Goal: Task Accomplishment & Management: Manage account settings

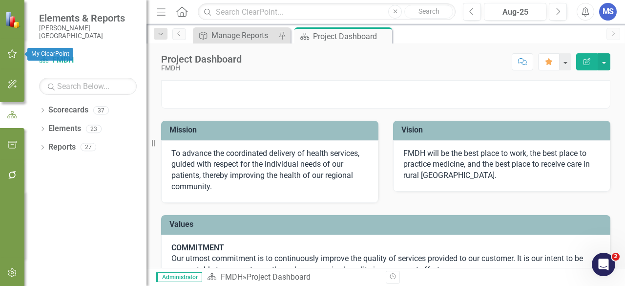
click at [14, 52] on icon "button" at bounding box center [12, 53] width 9 height 9
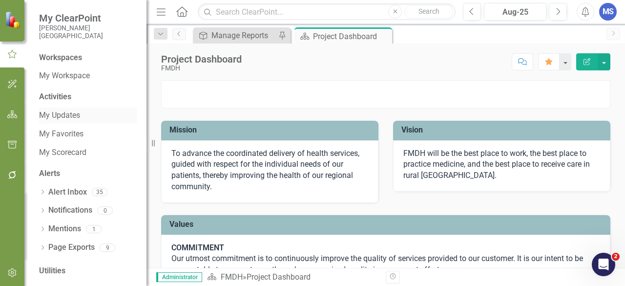
click at [66, 117] on link "My Updates" at bounding box center [88, 115] width 98 height 11
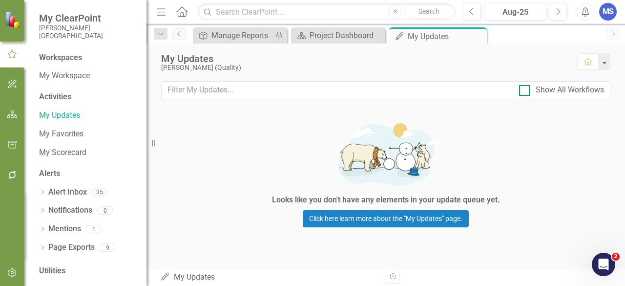
click at [529, 94] on div at bounding box center [524, 90] width 11 height 11
click at [526, 91] on input "Show All Workflows" at bounding box center [522, 88] width 6 height 6
checkbox input "true"
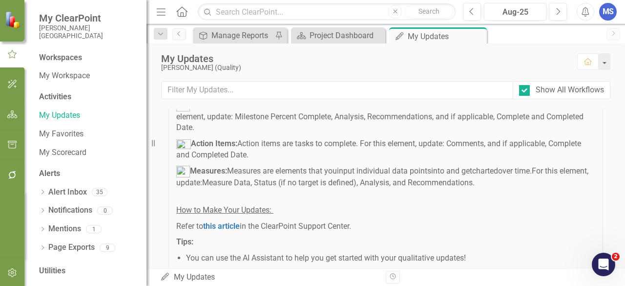
scroll to position [98, 0]
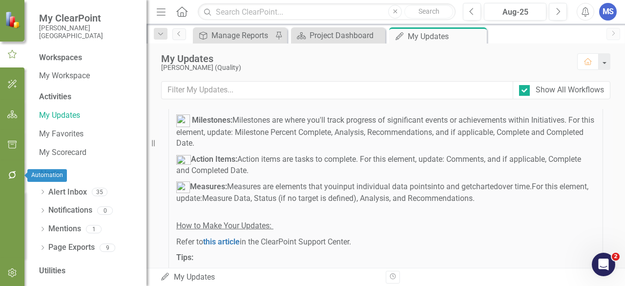
click at [16, 175] on icon "button" at bounding box center [12, 175] width 10 height 8
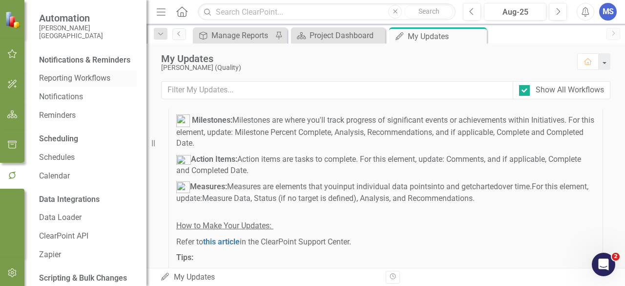
click at [87, 84] on link "Reporting Workflows" at bounding box center [88, 78] width 98 height 11
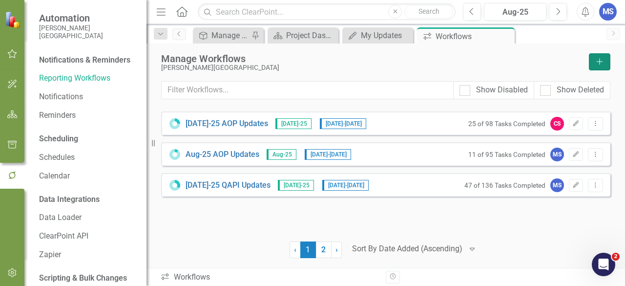
click at [607, 64] on button "Add" at bounding box center [599, 61] width 21 height 17
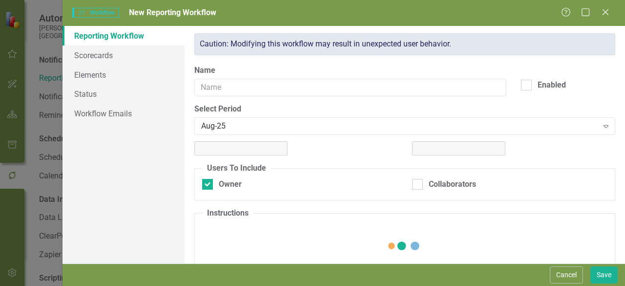
checkbox input "true"
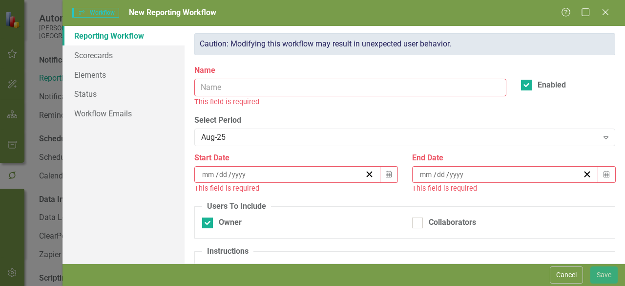
click at [343, 87] on input "Name" at bounding box center [350, 88] width 312 height 18
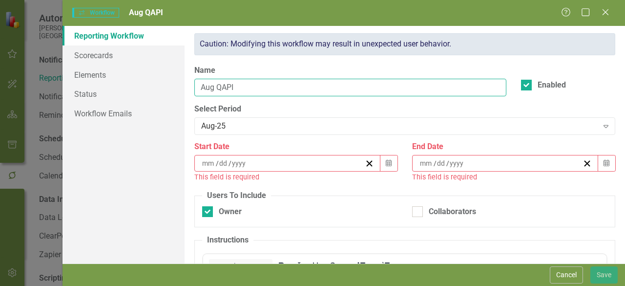
type input "Aug QAPI"
click at [312, 175] on div "This field is required" at bounding box center [295, 176] width 203 height 11
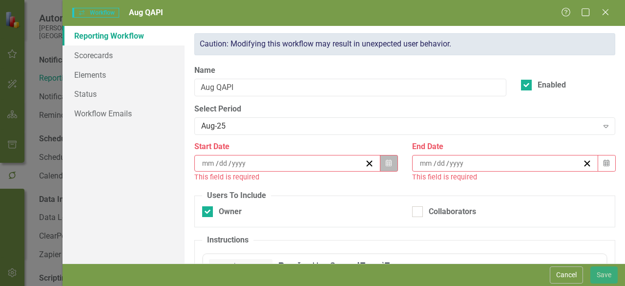
click at [389, 163] on button "Calendar" at bounding box center [389, 163] width 19 height 17
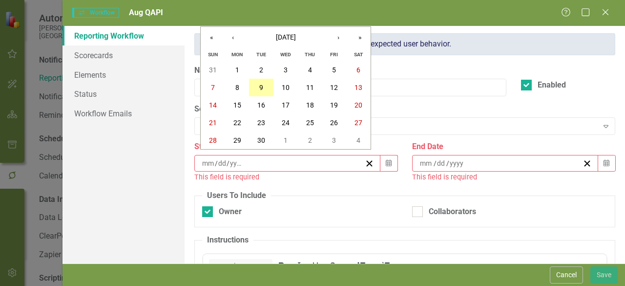
click at [263, 90] on abbr "9" at bounding box center [261, 88] width 4 height 8
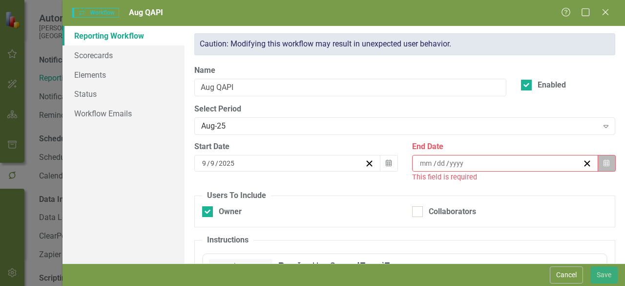
click at [604, 162] on icon "Calendar" at bounding box center [607, 163] width 6 height 7
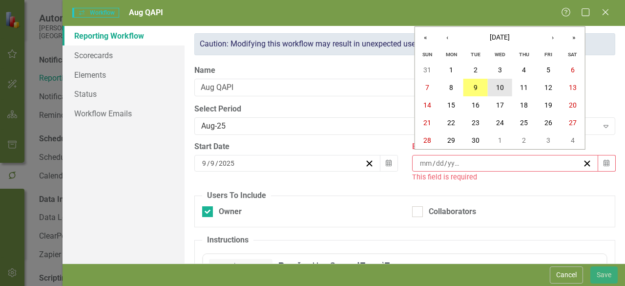
click at [498, 82] on button "10" at bounding box center [500, 88] width 24 height 18
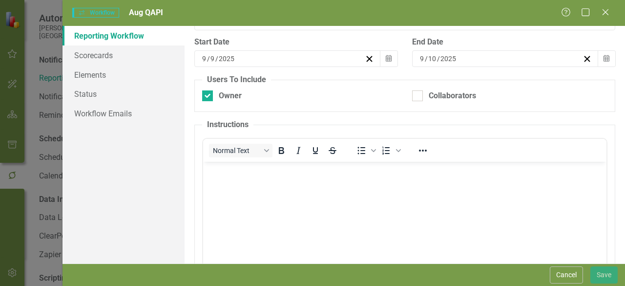
scroll to position [195, 0]
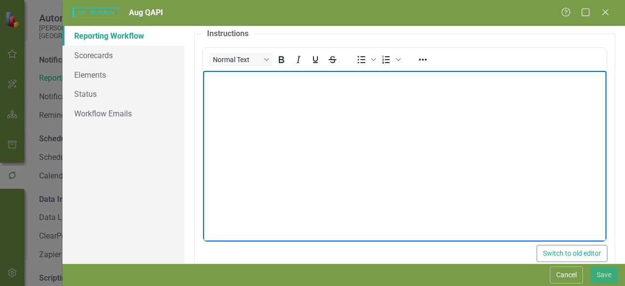
click at [239, 119] on body "Rich Text Area. Press ALT-0 for help." at bounding box center [404, 143] width 403 height 147
click at [85, 52] on link "Scorecards" at bounding box center [124, 55] width 122 height 20
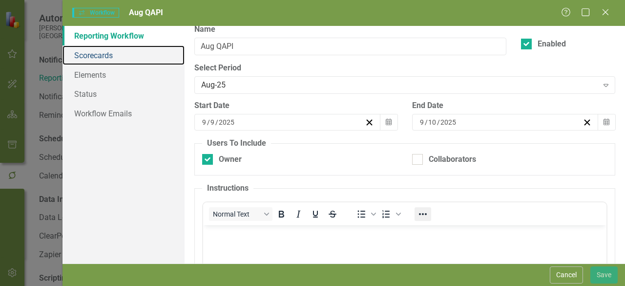
scroll to position [32, 0]
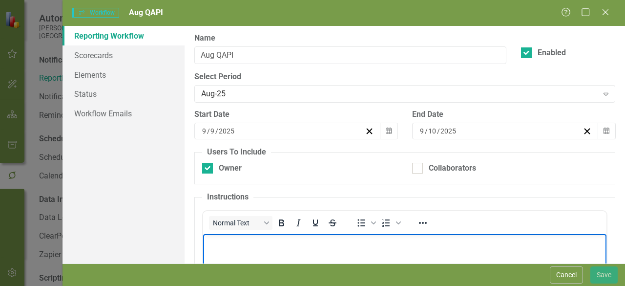
click at [350, 246] on p "Rich Text Area. Press ALT-0 for help." at bounding box center [405, 242] width 399 height 12
click at [118, 56] on link "Scorecards" at bounding box center [124, 55] width 122 height 20
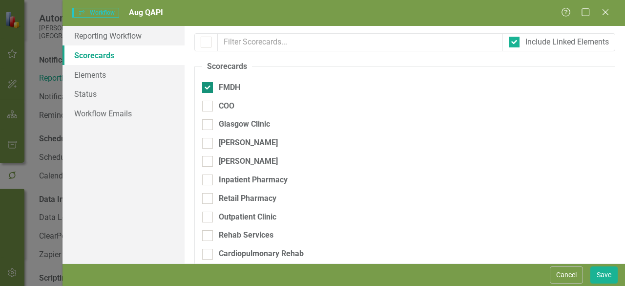
click at [232, 85] on div "FMDH" at bounding box center [229, 87] width 21 height 11
click at [209, 85] on input "FMDH" at bounding box center [205, 85] width 6 height 6
checkbox input "false"
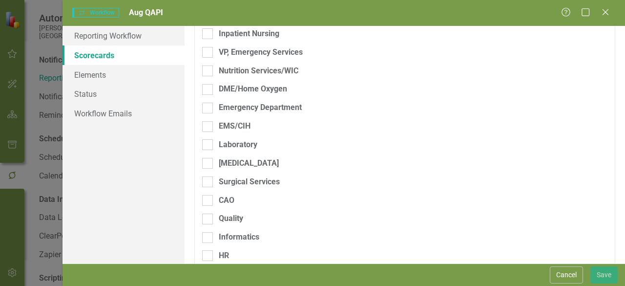
scroll to position [391, 0]
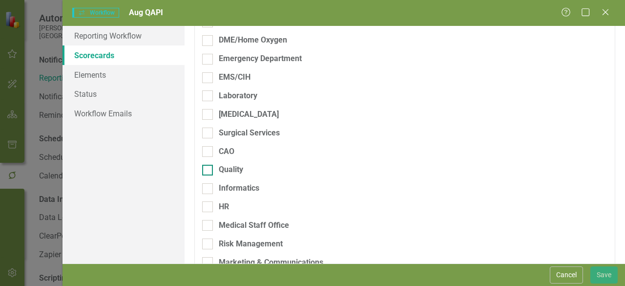
click at [229, 170] on div "Quality" at bounding box center [231, 169] width 24 height 11
click at [209, 170] on input "Quality" at bounding box center [205, 168] width 6 height 6
checkbox input "true"
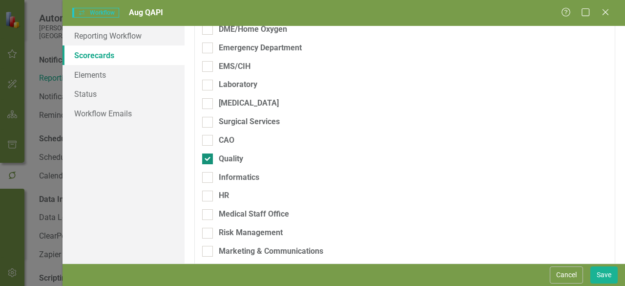
scroll to position [380, 0]
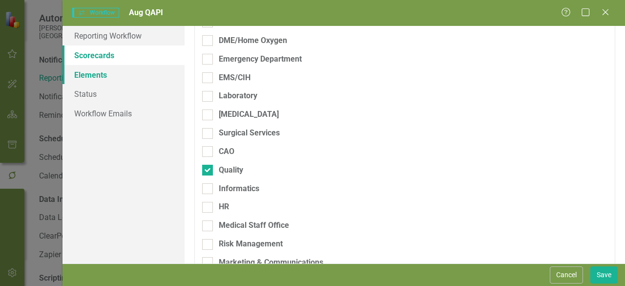
click at [97, 71] on link "Elements" at bounding box center [124, 75] width 122 height 20
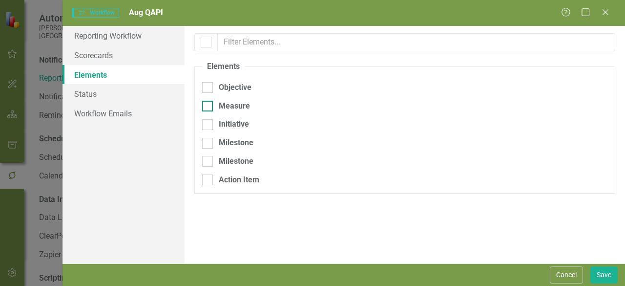
click at [219, 107] on div "Measure" at bounding box center [234, 106] width 31 height 11
click at [209, 107] on input "Measure" at bounding box center [205, 104] width 6 height 6
checkbox input "true"
click at [136, 112] on link "Workflow Emails" at bounding box center [124, 114] width 122 height 20
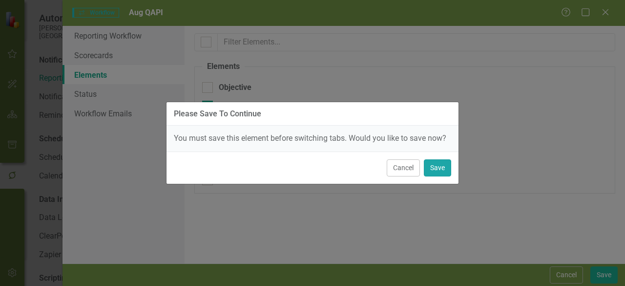
click at [444, 173] on button "Save" at bounding box center [437, 167] width 27 height 17
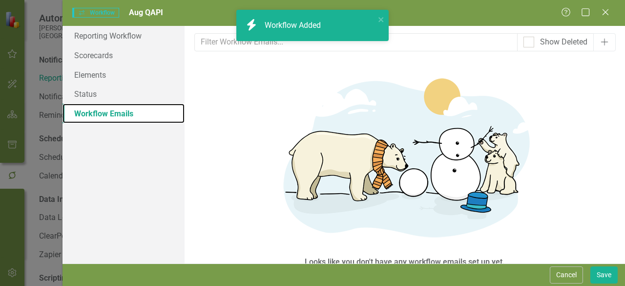
scroll to position [42, 0]
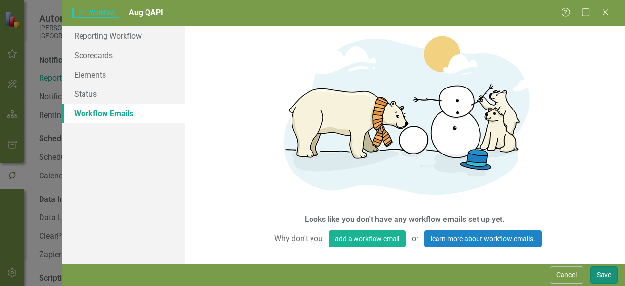
click at [604, 279] on button "Save" at bounding box center [604, 274] width 27 height 17
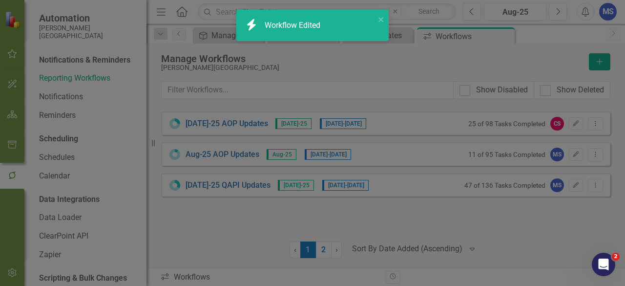
scroll to position [25, 0]
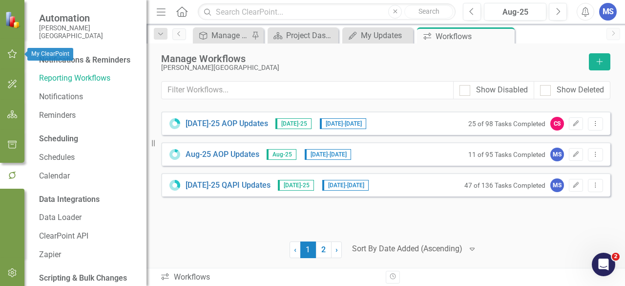
click at [5, 56] on button "button" at bounding box center [12, 54] width 22 height 21
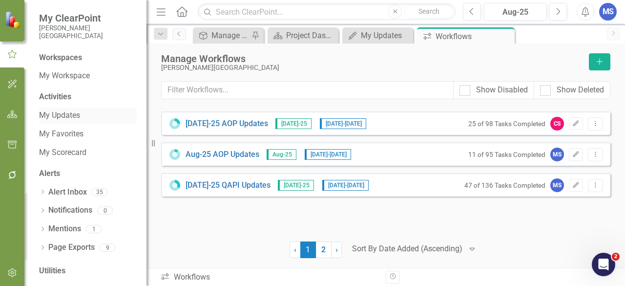
click at [56, 112] on link "My Updates" at bounding box center [88, 115] width 98 height 11
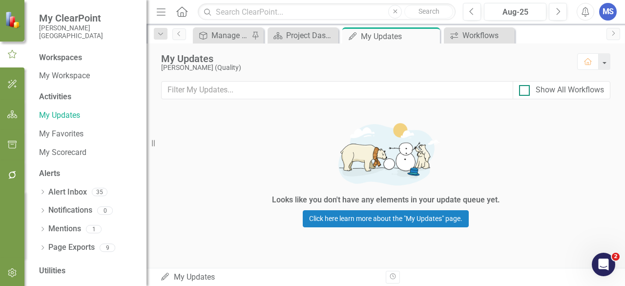
click at [521, 88] on input "Show All Workflows" at bounding box center [522, 88] width 6 height 6
checkbox input "true"
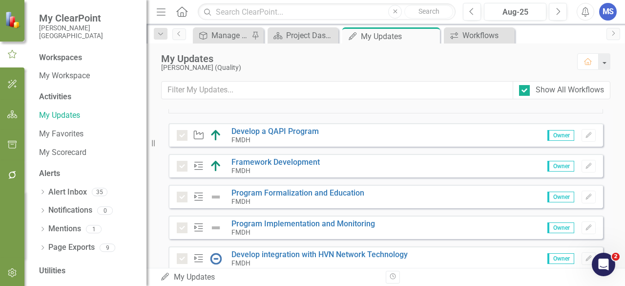
scroll to position [342, 0]
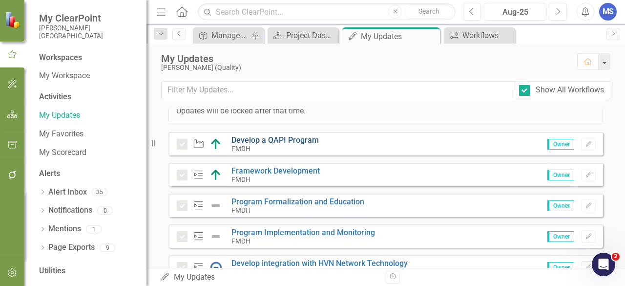
click at [261, 139] on link "Develop a QAPI Program" at bounding box center [275, 139] width 87 height 9
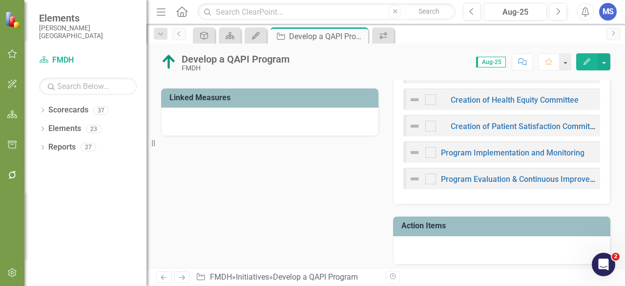
scroll to position [537, 0]
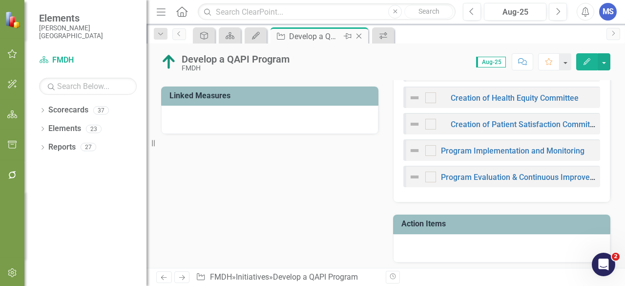
click at [360, 38] on icon "Close" at bounding box center [359, 36] width 10 height 8
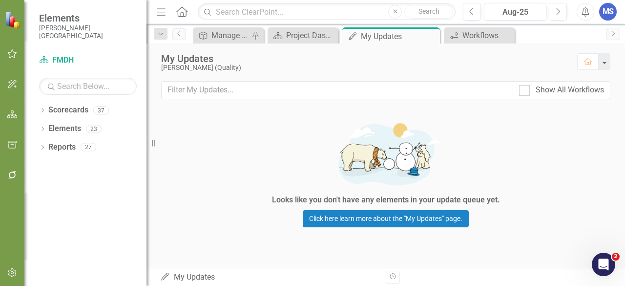
drag, startPoint x: 568, startPoint y: 90, endPoint x: 565, endPoint y: 97, distance: 7.4
click at [568, 90] on div "Show All Workflows" at bounding box center [570, 90] width 68 height 11
click at [526, 90] on input "Show All Workflows" at bounding box center [522, 88] width 6 height 6
checkbox input "true"
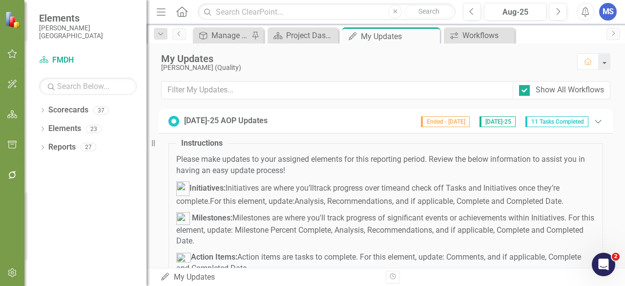
click at [593, 117] on icon "Expanded" at bounding box center [598, 121] width 10 height 8
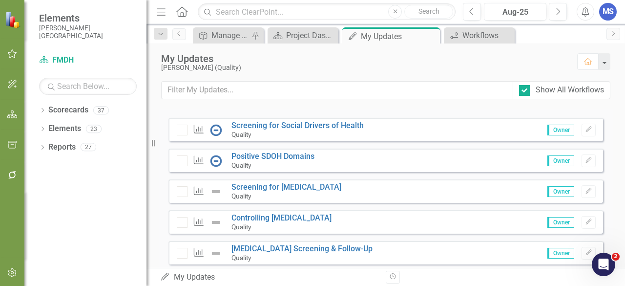
scroll to position [293, 0]
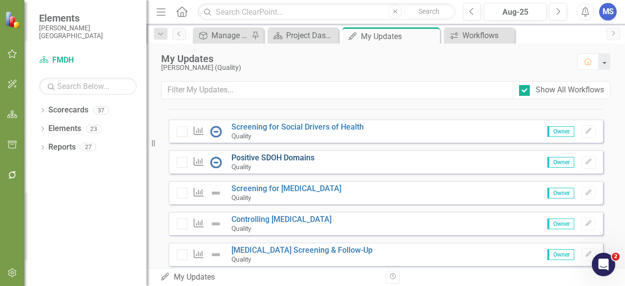
click at [291, 154] on link "Positive SDOH Domains" at bounding box center [273, 157] width 83 height 9
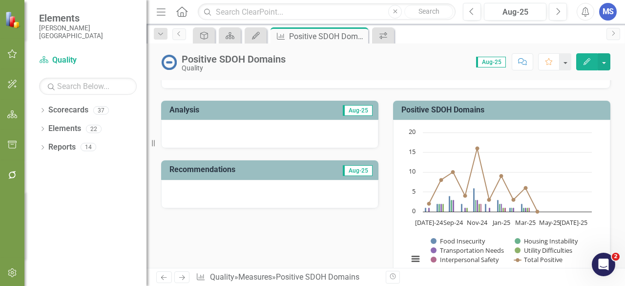
scroll to position [147, 0]
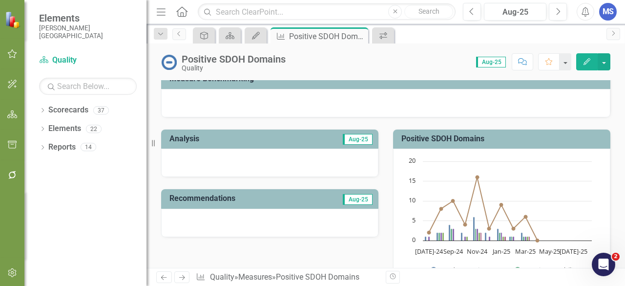
click at [302, 154] on div at bounding box center [269, 162] width 217 height 28
click at [302, 153] on div at bounding box center [269, 162] width 217 height 28
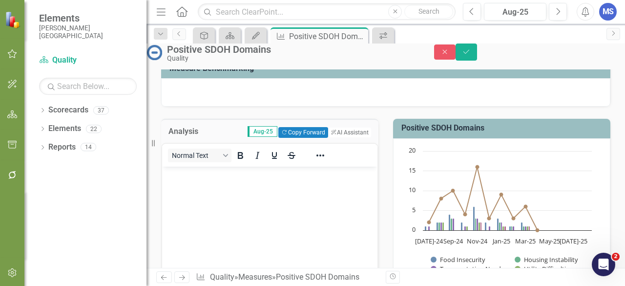
click at [295, 162] on button "Strikethrough" at bounding box center [291, 155] width 17 height 14
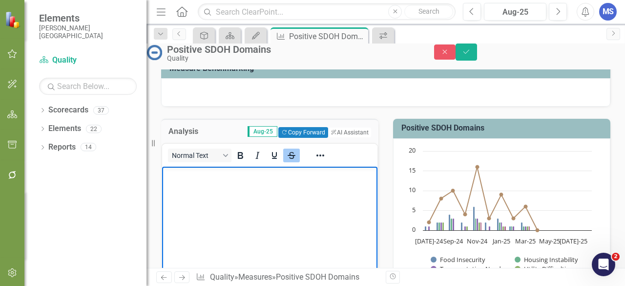
click at [297, 161] on icon "Strikethrough" at bounding box center [292, 155] width 12 height 12
click at [287, 209] on body "﻿" at bounding box center [269, 239] width 215 height 147
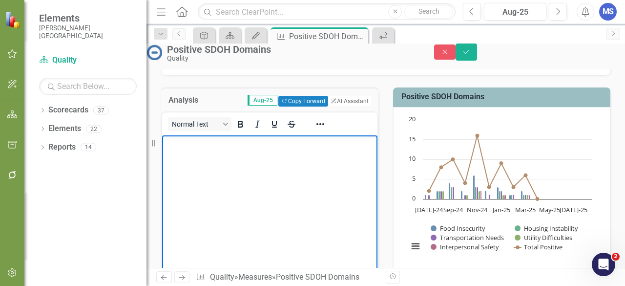
scroll to position [195, 0]
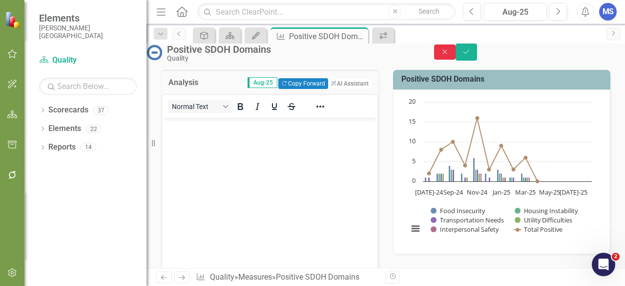
click at [449, 55] on icon "Close" at bounding box center [445, 51] width 9 height 7
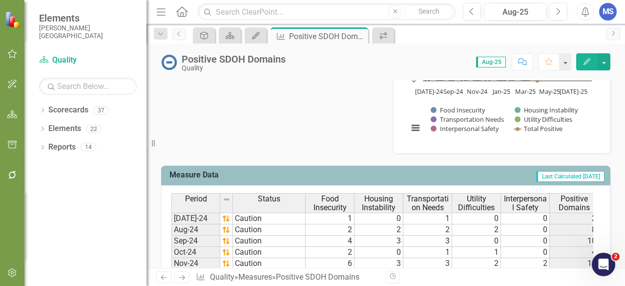
scroll to position [307, 0]
click at [258, 37] on icon "My Updates" at bounding box center [256, 36] width 10 height 8
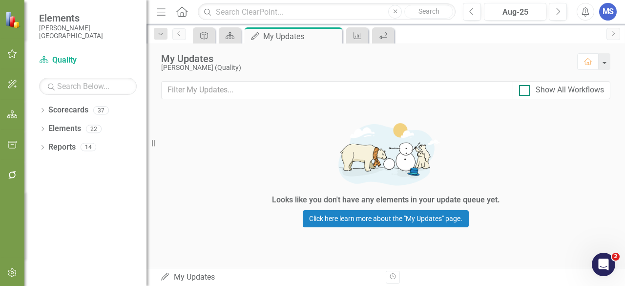
click at [529, 90] on div at bounding box center [524, 90] width 11 height 11
click at [526, 90] on input "Show All Workflows" at bounding box center [522, 88] width 6 height 6
checkbox input "true"
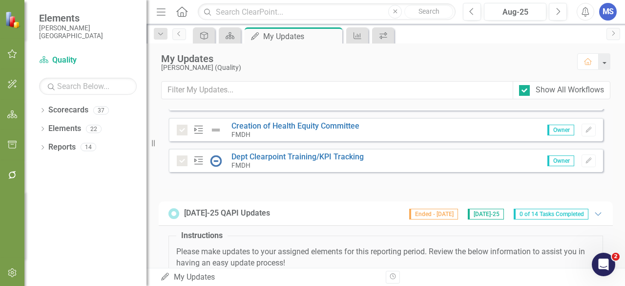
scroll to position [635, 0]
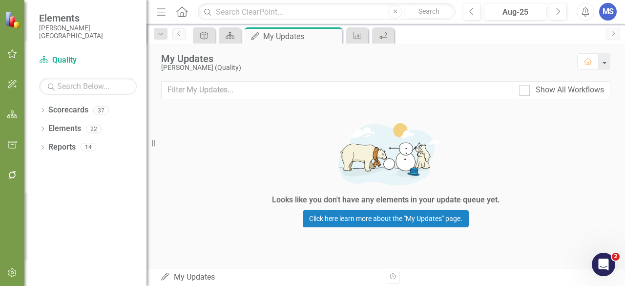
click at [387, 228] on div "Click here learn more about the "My Updates" page." at bounding box center [386, 220] width 166 height 20
click at [42, 111] on icon at bounding box center [43, 110] width 2 height 4
click at [49, 129] on icon "Dropdown" at bounding box center [47, 129] width 7 height 6
click at [58, 167] on icon "Dropdown" at bounding box center [57, 165] width 7 height 6
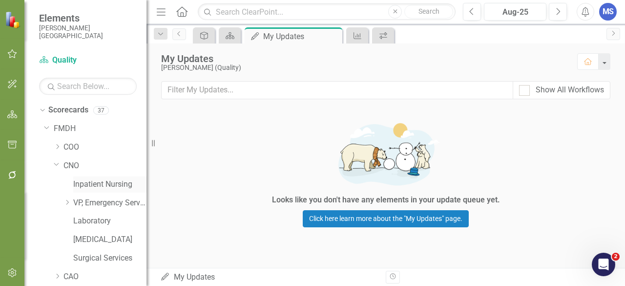
click at [95, 186] on link "Inpatient Nursing" at bounding box center [109, 184] width 73 height 11
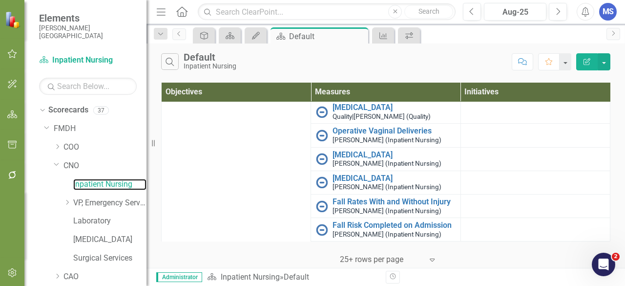
scroll to position [56, 0]
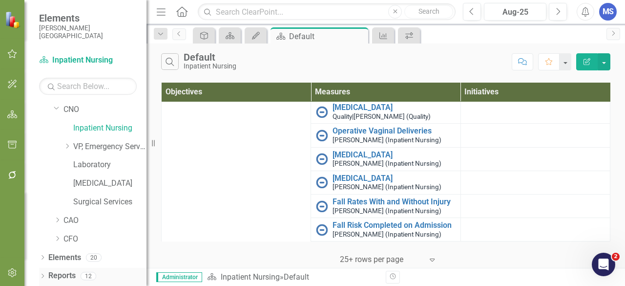
click at [43, 275] on icon "Dropdown" at bounding box center [42, 276] width 7 height 5
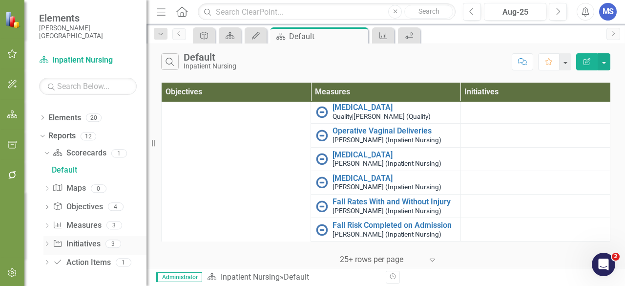
scroll to position [197, 0]
click at [47, 225] on icon "Dropdown" at bounding box center [46, 225] width 7 height 5
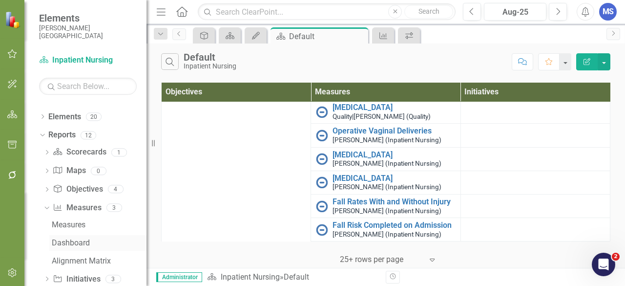
click at [88, 242] on div "Dashboard" at bounding box center [99, 242] width 95 height 9
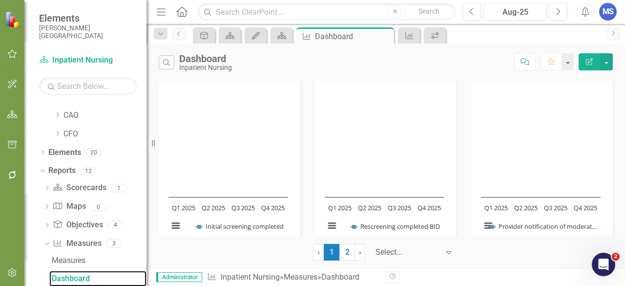
scroll to position [673, 0]
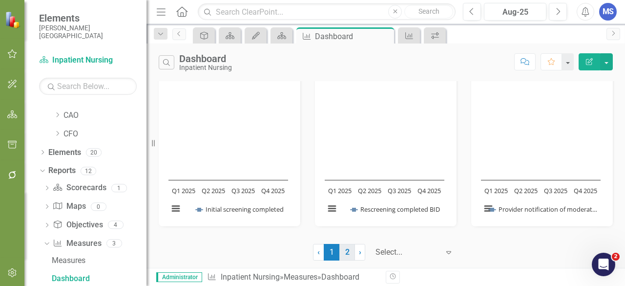
click at [344, 246] on link "2" at bounding box center [347, 252] width 16 height 17
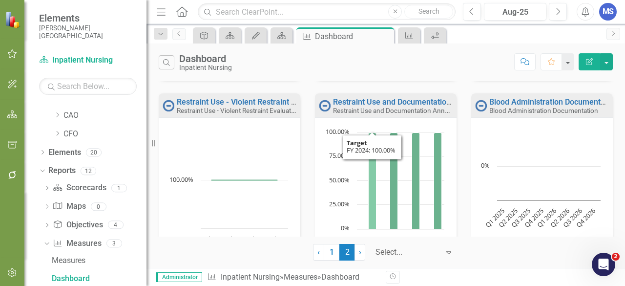
scroll to position [195, 0]
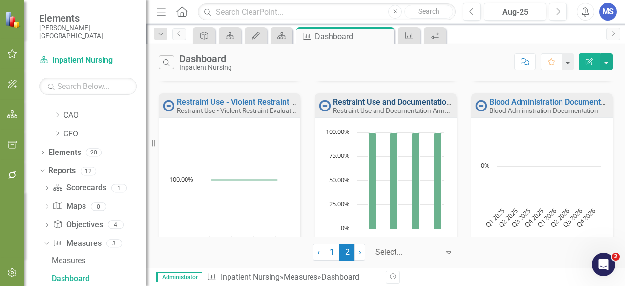
click at [372, 101] on link "Restraint Use and Documentation Annual Training" at bounding box center [420, 101] width 175 height 9
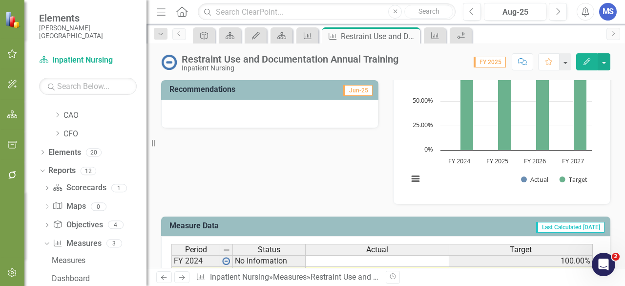
scroll to position [254, 0]
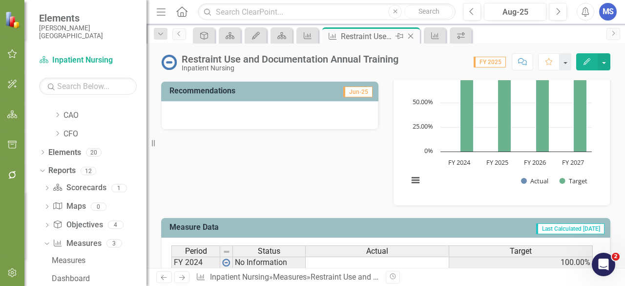
click at [412, 38] on icon at bounding box center [410, 36] width 5 height 5
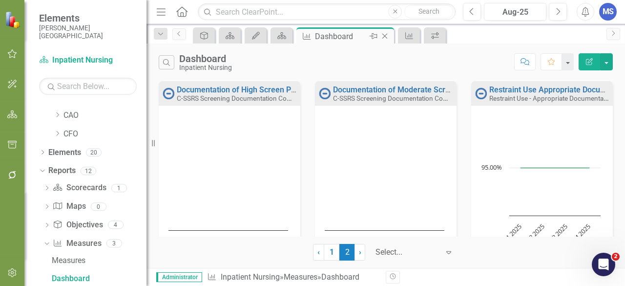
click at [386, 34] on icon "Close" at bounding box center [385, 36] width 10 height 8
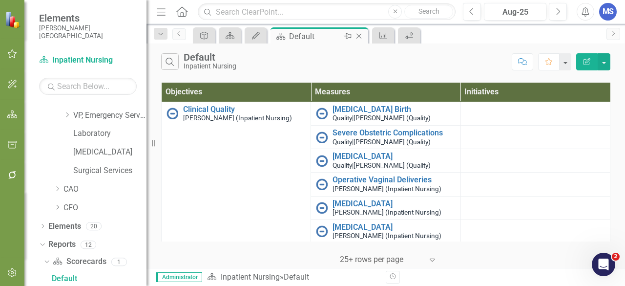
click at [360, 37] on icon at bounding box center [359, 36] width 5 height 5
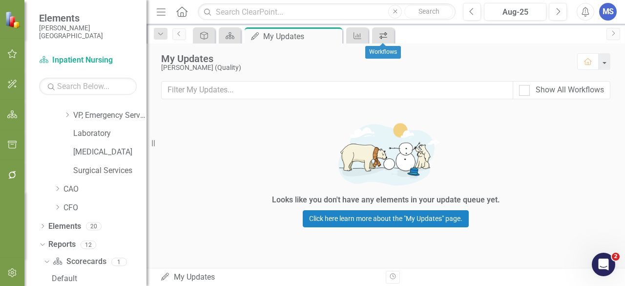
click at [384, 32] on icon "Workflows" at bounding box center [384, 36] width 10 height 8
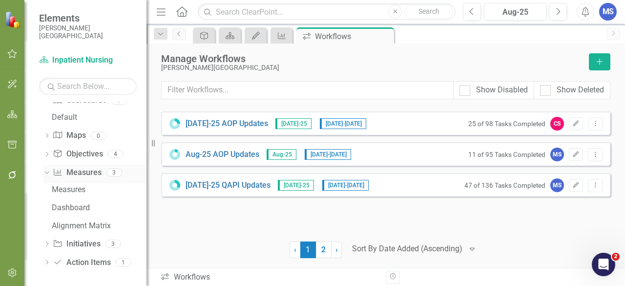
scroll to position [250, 0]
click at [8, 175] on icon "button" at bounding box center [12, 175] width 10 height 8
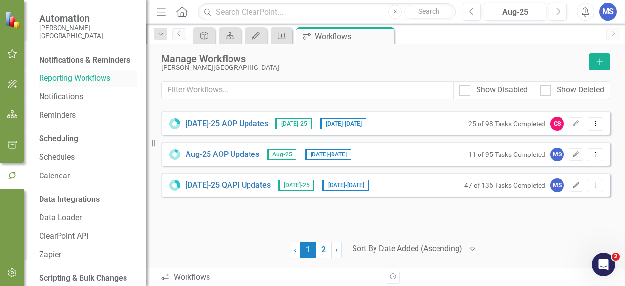
click at [95, 84] on link "Reporting Workflows" at bounding box center [88, 78] width 98 height 11
click at [325, 255] on link "2" at bounding box center [324, 249] width 16 height 17
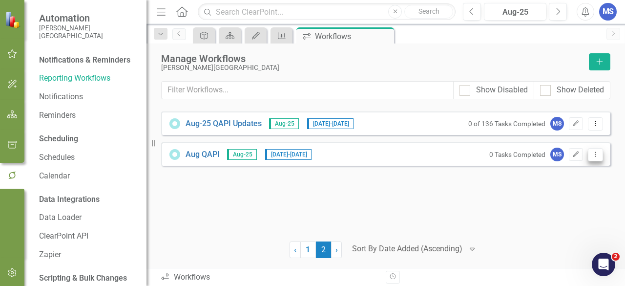
click at [594, 153] on icon "Dropdown Menu" at bounding box center [596, 154] width 8 height 6
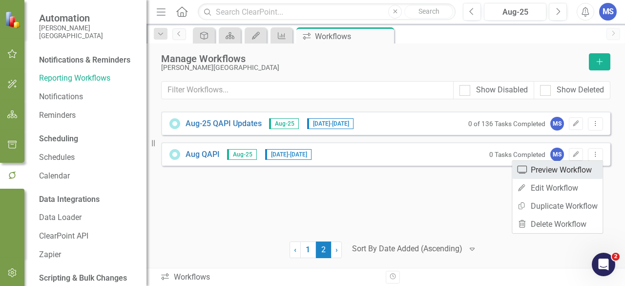
click at [588, 170] on link "Preview Preview Workflow" at bounding box center [557, 170] width 90 height 18
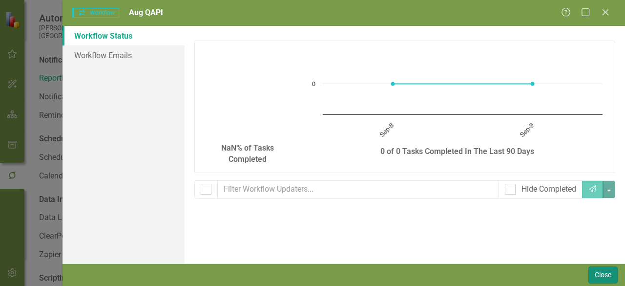
drag, startPoint x: 600, startPoint y: 272, endPoint x: 8, endPoint y: 19, distance: 644.3
click at [600, 272] on button "Close" at bounding box center [603, 274] width 29 height 17
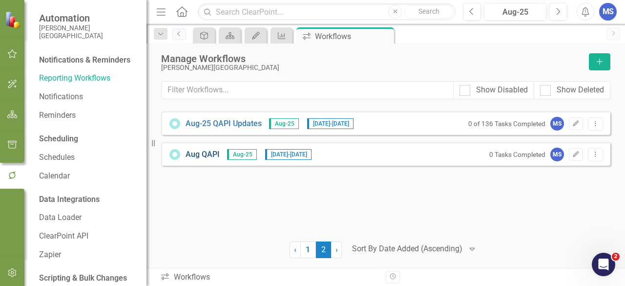
click at [210, 149] on link "Aug QAPI" at bounding box center [203, 154] width 34 height 11
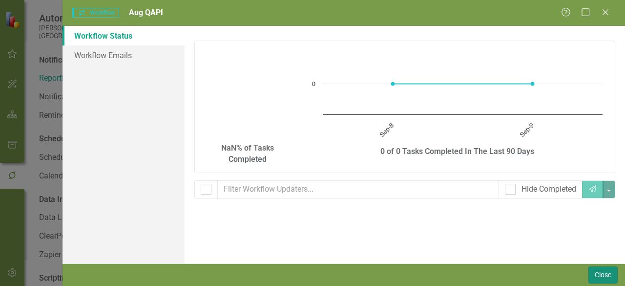
drag, startPoint x: 602, startPoint y: 271, endPoint x: 3, endPoint y: 16, distance: 650.4
click at [602, 271] on button "Close" at bounding box center [603, 274] width 29 height 17
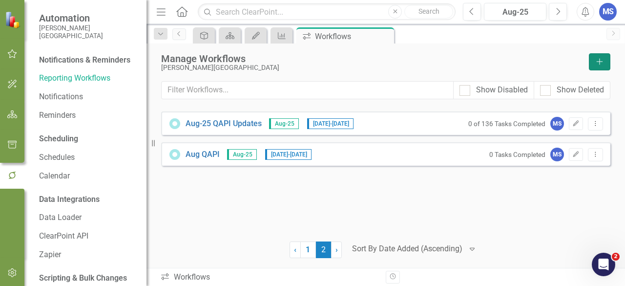
click at [596, 59] on icon "Add" at bounding box center [599, 61] width 9 height 7
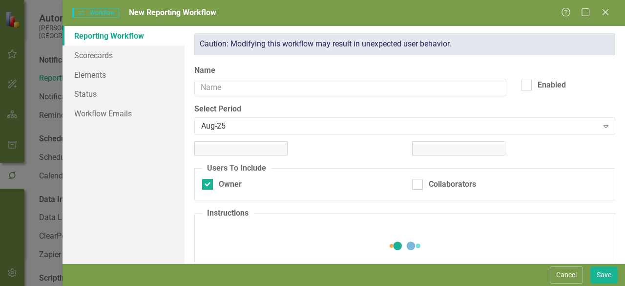
checkbox input "true"
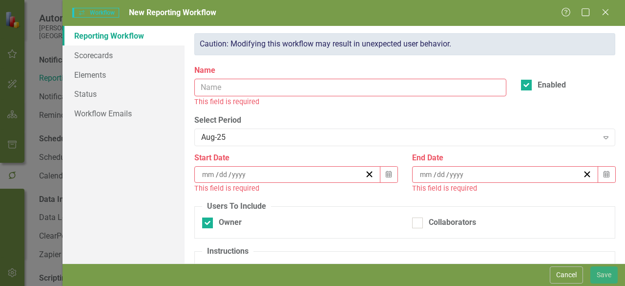
scroll to position [0, 0]
click at [485, 81] on input "Name" at bounding box center [350, 88] width 312 height 18
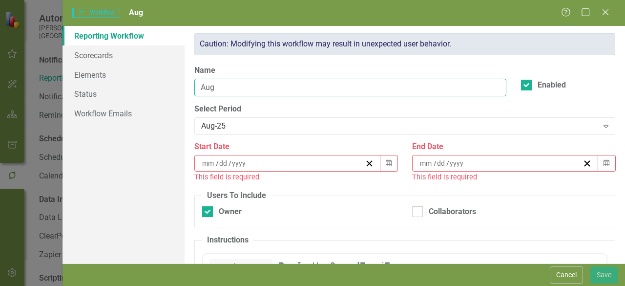
type input "Aug"
click at [325, 161] on div "/ /" at bounding box center [283, 163] width 164 height 10
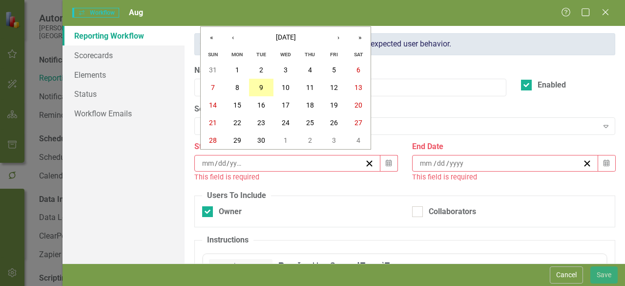
click at [261, 84] on abbr "9" at bounding box center [261, 88] width 4 height 8
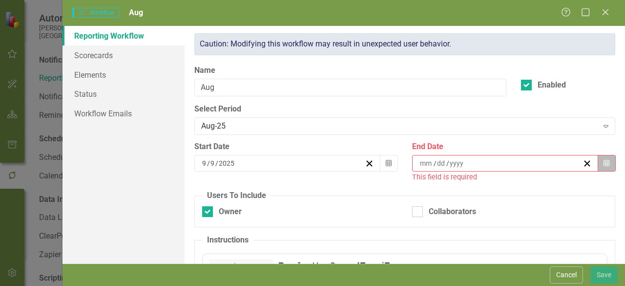
click at [604, 161] on icon "button" at bounding box center [607, 162] width 6 height 7
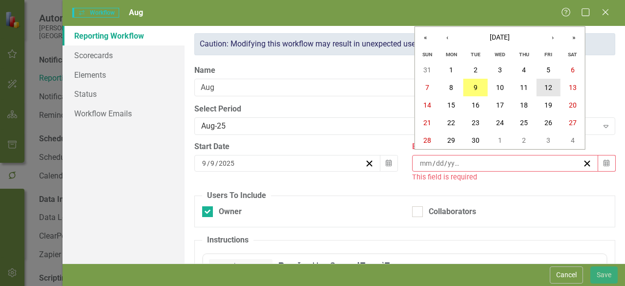
click at [550, 85] on abbr "12" at bounding box center [549, 88] width 8 height 8
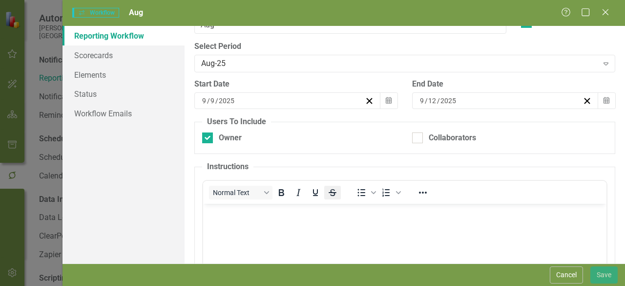
scroll to position [98, 0]
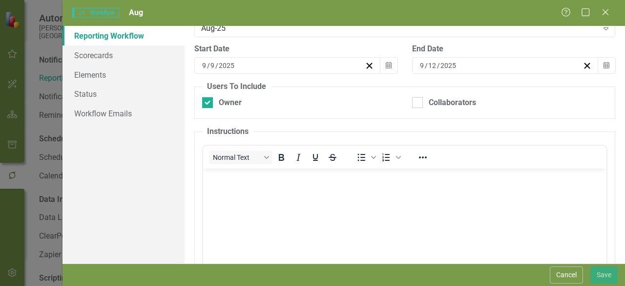
click at [330, 210] on body "Rich Text Area. Press ALT-0 for help." at bounding box center [404, 241] width 403 height 147
click at [78, 52] on link "Scorecards" at bounding box center [124, 55] width 122 height 20
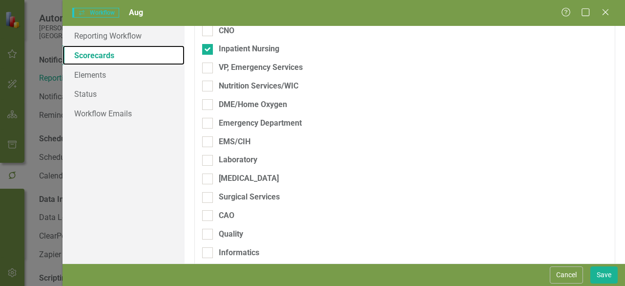
scroll to position [293, 0]
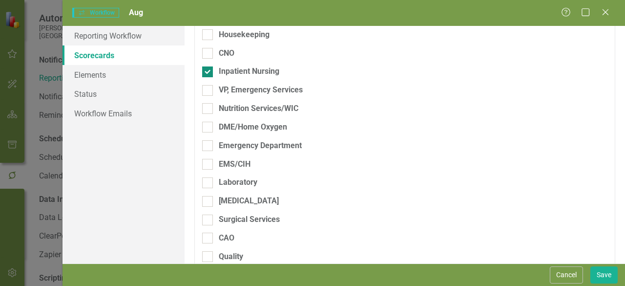
click at [246, 70] on div "Inpatient Nursing" at bounding box center [249, 71] width 61 height 11
click at [209, 70] on input "Inpatient Nursing" at bounding box center [205, 69] width 6 height 6
checkbox input "false"
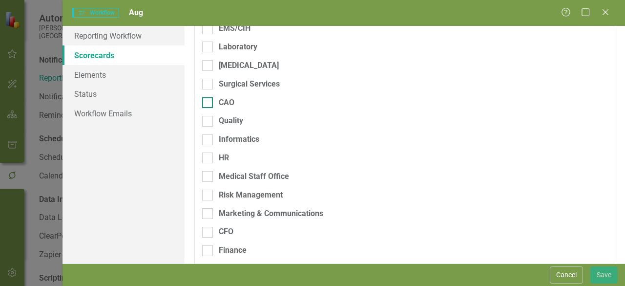
scroll to position [424, 0]
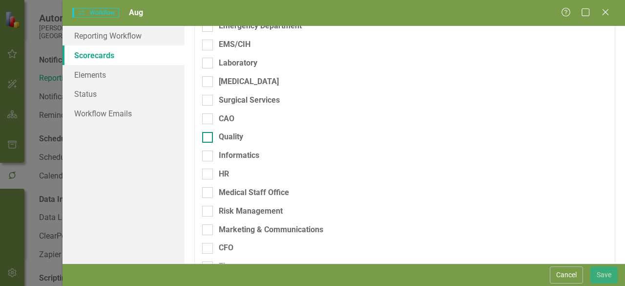
click at [233, 136] on div "Quality" at bounding box center [231, 136] width 24 height 11
click at [209, 136] on input "Quality" at bounding box center [205, 135] width 6 height 6
checkbox input "true"
click at [101, 76] on link "Elements" at bounding box center [124, 75] width 122 height 20
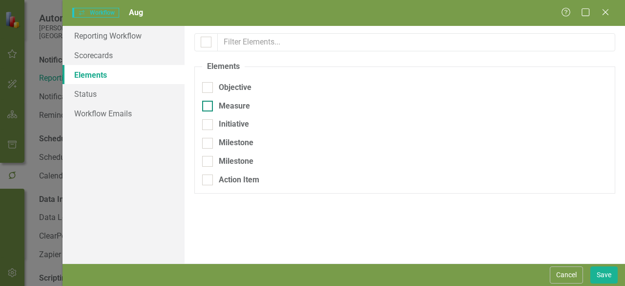
click at [219, 105] on div "Measure" at bounding box center [234, 106] width 31 height 11
click at [209, 105] on input "Measure" at bounding box center [205, 104] width 6 height 6
checkbox input "true"
click at [133, 93] on link "Status" at bounding box center [124, 94] width 122 height 20
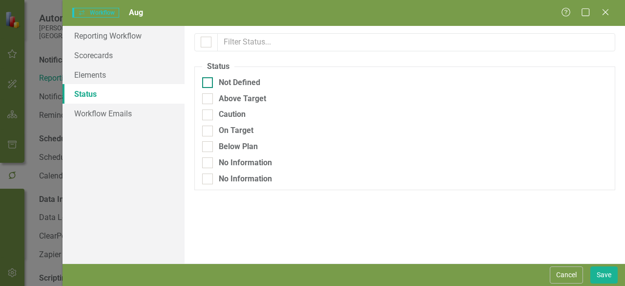
click at [210, 80] on div at bounding box center [207, 82] width 11 height 11
click at [209, 80] on input "Not Defined" at bounding box center [205, 80] width 6 height 6
checkbox input "true"
click at [210, 102] on div at bounding box center [207, 98] width 11 height 11
click at [209, 100] on input "Above Target" at bounding box center [205, 96] width 6 height 6
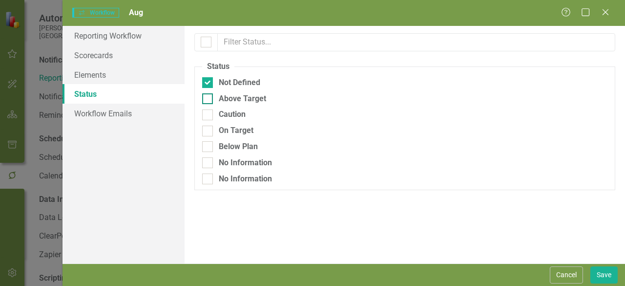
checkbox input "true"
click at [208, 115] on input "Caution" at bounding box center [205, 112] width 6 height 6
checkbox input "true"
click at [208, 128] on input "On Target" at bounding box center [205, 129] width 6 height 6
checkbox input "true"
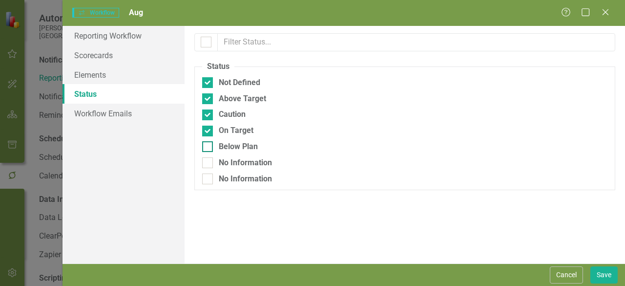
click at [206, 144] on input "Below Plan" at bounding box center [205, 144] width 6 height 6
checkbox input "true"
click at [205, 166] on div at bounding box center [207, 162] width 11 height 11
click at [205, 164] on input "No Information" at bounding box center [205, 160] width 6 height 6
checkbox input "true"
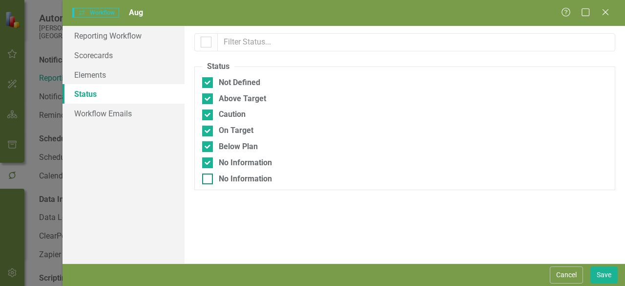
click at [205, 177] on input "No Information" at bounding box center [205, 176] width 6 height 6
checkbox input "true"
click at [85, 56] on link "Scorecards" at bounding box center [124, 55] width 122 height 20
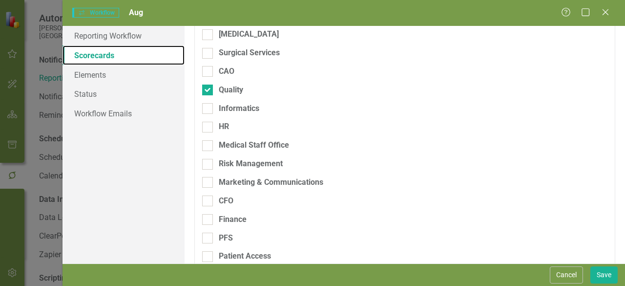
scroll to position [461, 0]
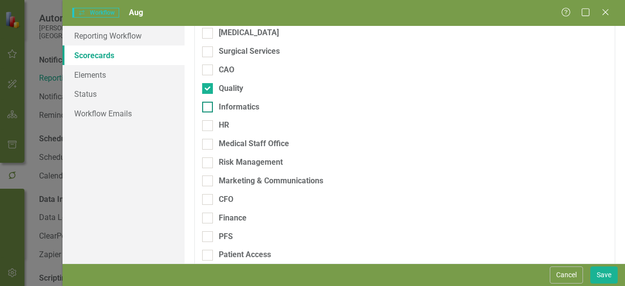
click at [250, 109] on div "Informatics" at bounding box center [239, 107] width 41 height 11
click at [209, 108] on input "Informatics" at bounding box center [205, 105] width 6 height 6
checkbox input "true"
click at [601, 273] on button "Save" at bounding box center [604, 274] width 27 height 17
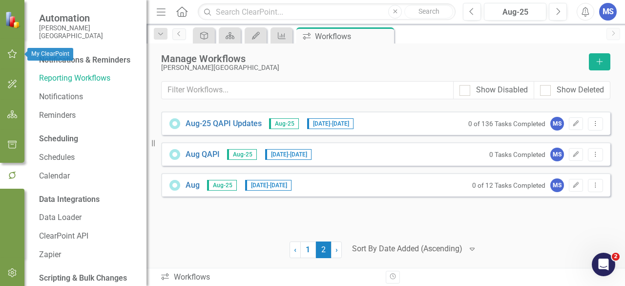
click at [10, 50] on icon "button" at bounding box center [12, 54] width 10 height 8
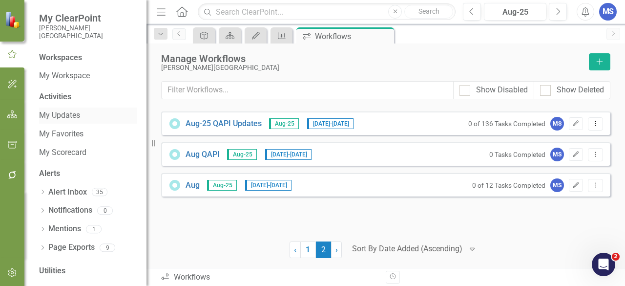
click at [67, 117] on link "My Updates" at bounding box center [88, 115] width 98 height 11
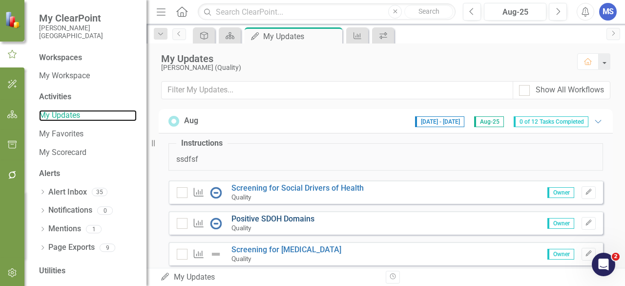
scroll to position [49, 0]
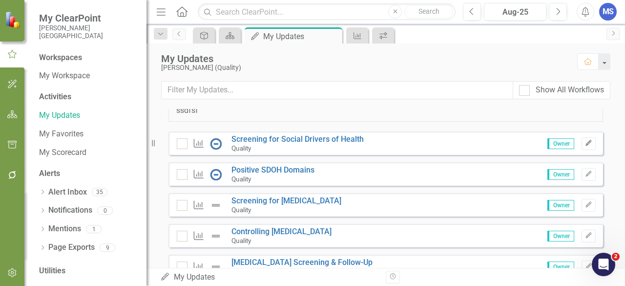
click at [585, 142] on icon "Edit" at bounding box center [588, 143] width 7 height 6
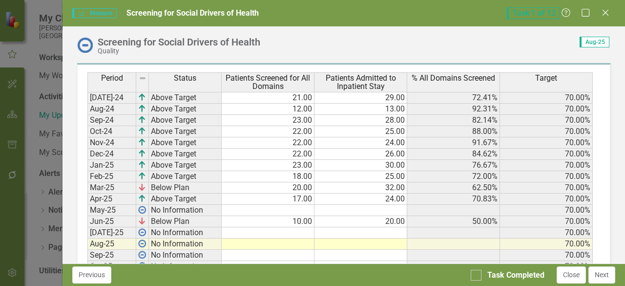
scroll to position [488, 0]
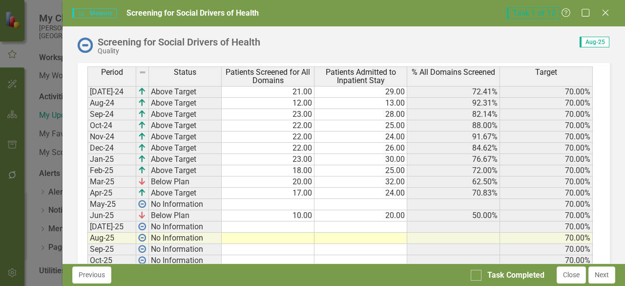
click at [276, 221] on td at bounding box center [268, 226] width 93 height 11
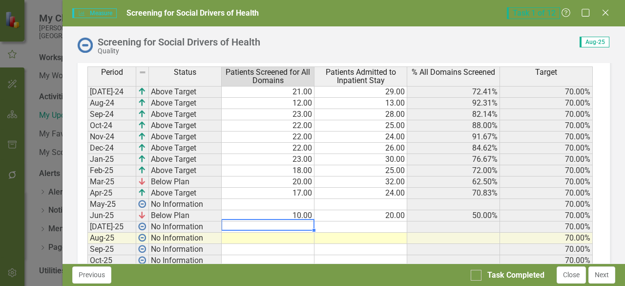
click at [276, 221] on td at bounding box center [268, 226] width 93 height 11
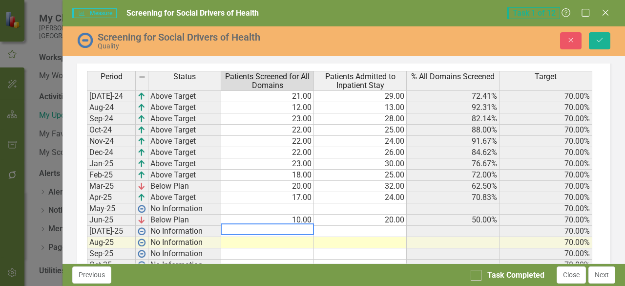
scroll to position [492, 0]
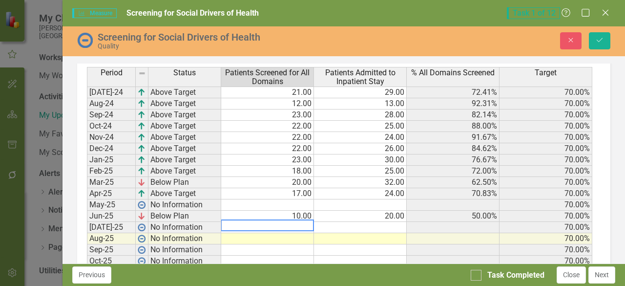
click at [280, 224] on textarea at bounding box center [267, 225] width 93 height 12
click at [300, 222] on textarea at bounding box center [267, 225] width 93 height 12
type textarea "8"
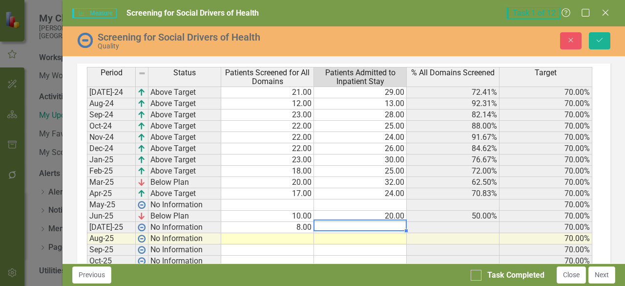
click at [342, 224] on td at bounding box center [360, 227] width 93 height 11
type textarea "10"
click at [87, 217] on div "Period Status Patients Screened for All Domains Patients Admitted to Inpatient …" at bounding box center [87, 212] width 0 height 290
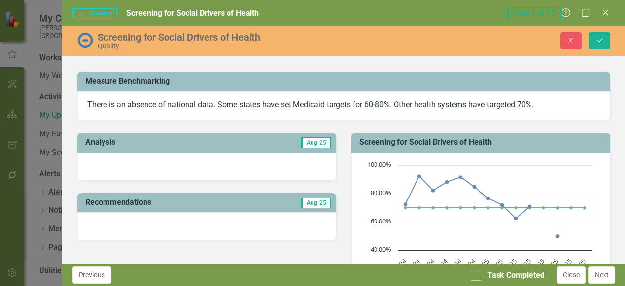
scroll to position [199, 0]
click at [600, 40] on icon "Save" at bounding box center [599, 40] width 9 height 7
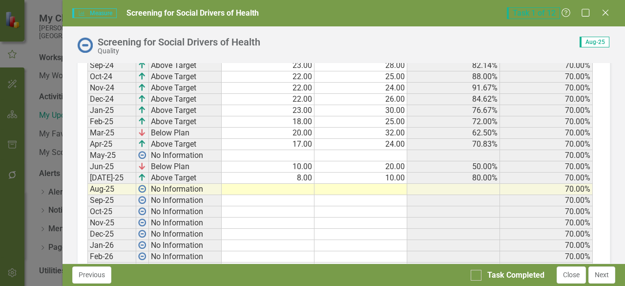
scroll to position [488, 0]
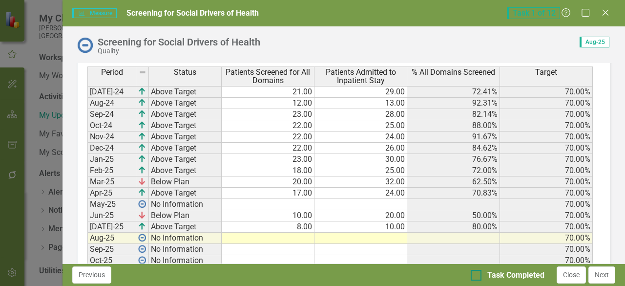
click at [481, 277] on div at bounding box center [476, 275] width 11 height 11
click at [477, 276] on input "Task Completed" at bounding box center [474, 273] width 6 height 6
checkbox input "true"
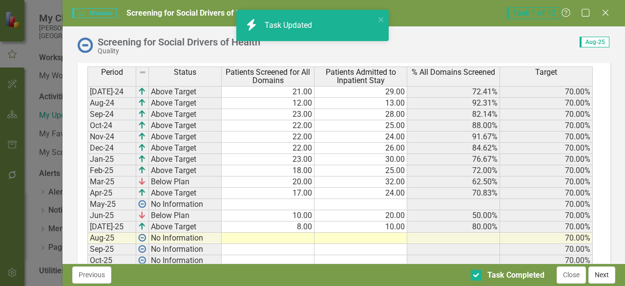
click at [609, 277] on button "Next" at bounding box center [602, 274] width 27 height 17
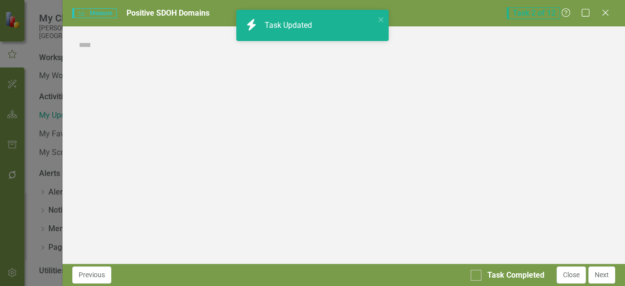
checkbox input "true"
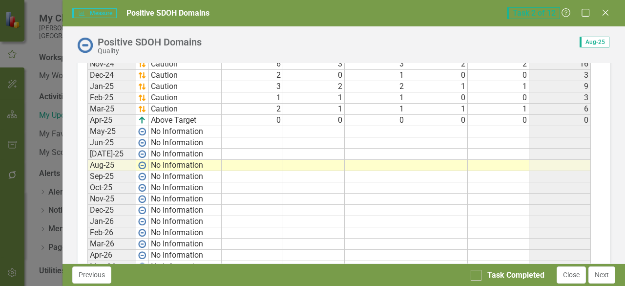
click at [87, 145] on div "Period Status Food Insecurity Housing Instability Transportation Needs Utility …" at bounding box center [87, 139] width 0 height 290
type textarea "5"
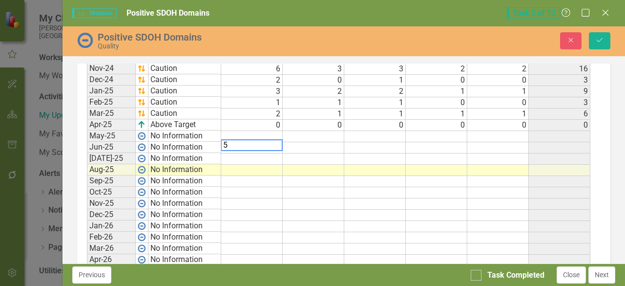
scroll to position [492, 0]
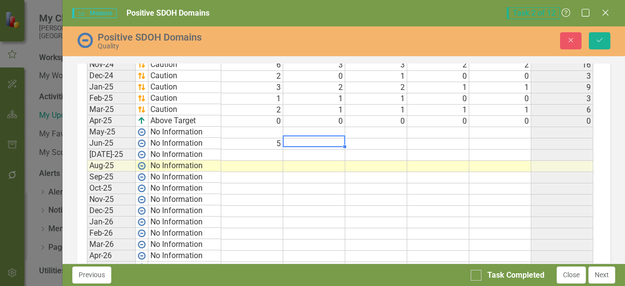
type textarea "6"
type textarea "1"
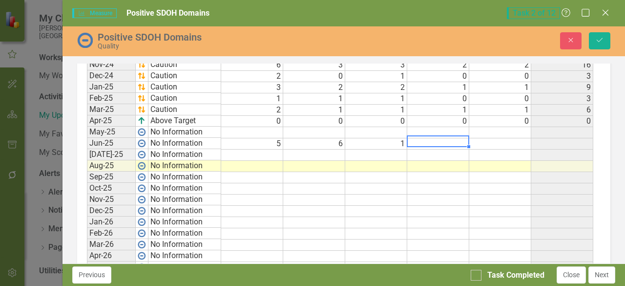
type textarea "0"
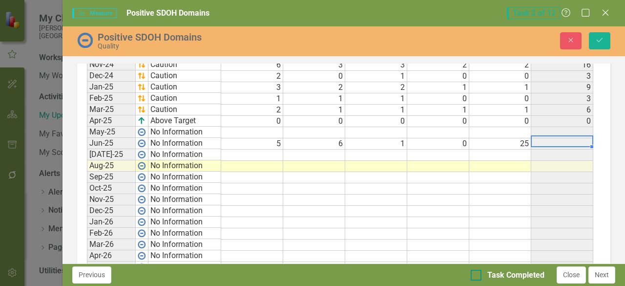
type textarea "25"
click at [475, 271] on input "Task Completed" at bounding box center [474, 273] width 6 height 6
checkbox input "true"
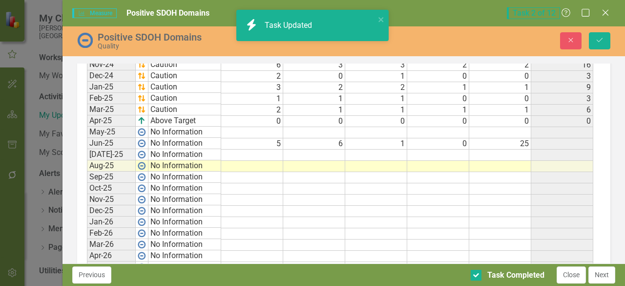
drag, startPoint x: 613, startPoint y: 276, endPoint x: 599, endPoint y: 28, distance: 248.5
click at [599, 28] on div "Measure Measure Positive SDOH Domains Task 2 of 12 Help Maximize Close Positive…" at bounding box center [344, 143] width 563 height 286
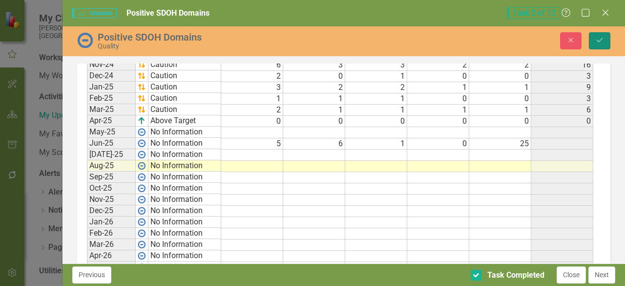
click at [600, 37] on icon "Save" at bounding box center [599, 40] width 9 height 7
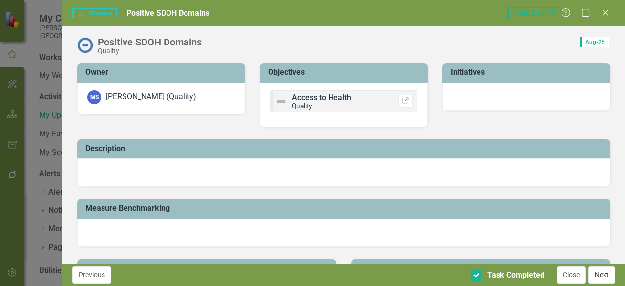
click at [594, 275] on button "Next" at bounding box center [602, 274] width 27 height 17
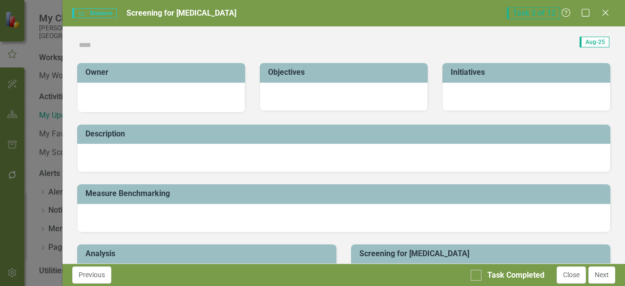
checkbox input "true"
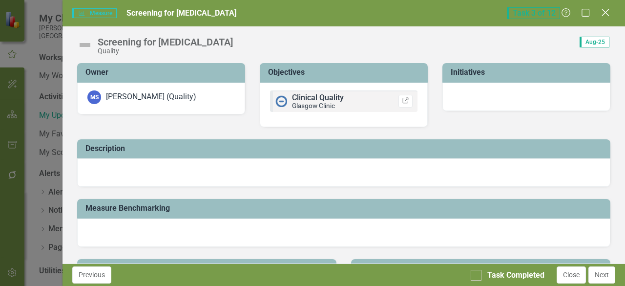
click at [609, 15] on icon "Close" at bounding box center [605, 12] width 12 height 9
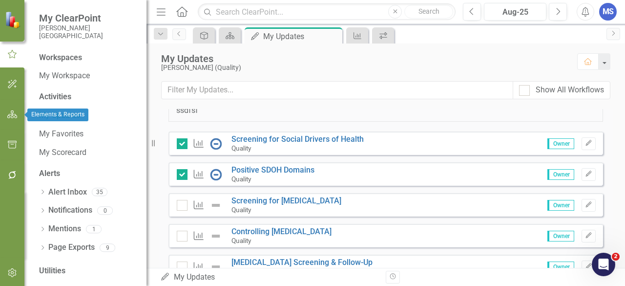
click at [11, 113] on icon "button" at bounding box center [12, 114] width 10 height 8
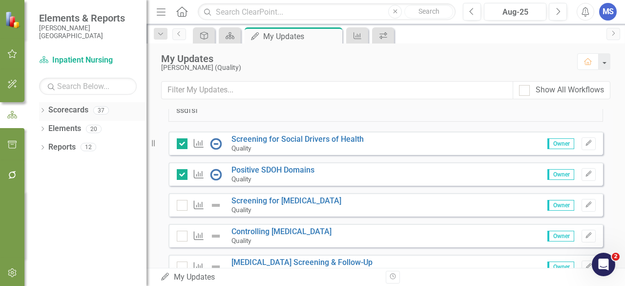
click at [42, 106] on div "Dropdown Scorecards 37" at bounding box center [92, 111] width 107 height 19
click at [42, 107] on div "Dropdown" at bounding box center [42, 111] width 7 height 8
click at [47, 127] on icon "Dropdown" at bounding box center [47, 129] width 7 height 6
click at [59, 168] on icon "Dropdown" at bounding box center [57, 165] width 7 height 6
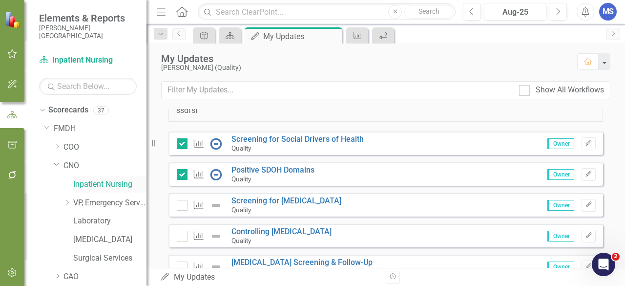
click at [115, 183] on link "Inpatient Nursing" at bounding box center [109, 184] width 73 height 11
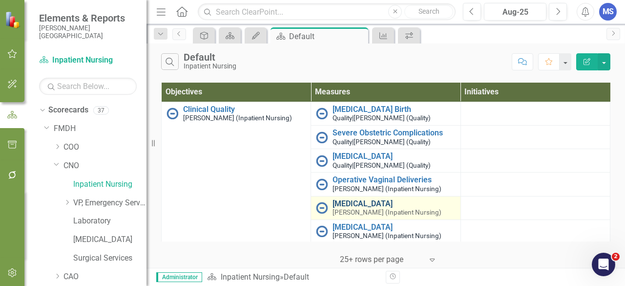
click at [363, 203] on link "Shoulder Dystocia" at bounding box center [394, 203] width 123 height 9
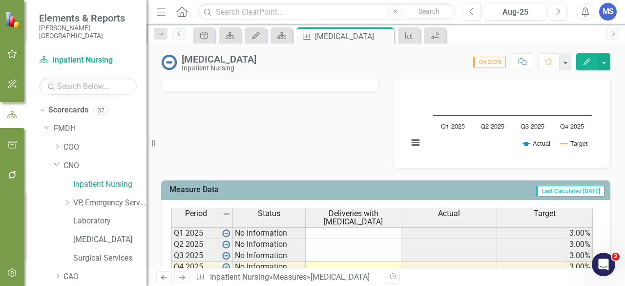
scroll to position [293, 0]
click at [604, 63] on button "button" at bounding box center [604, 61] width 13 height 17
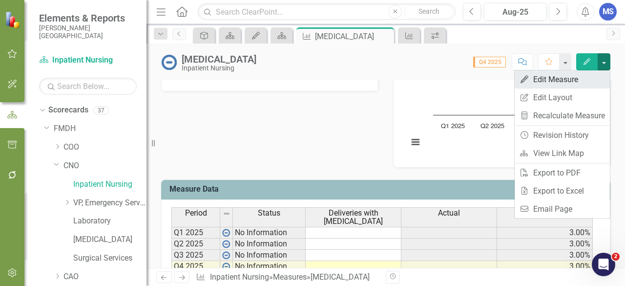
click at [533, 78] on link "Edit Edit Measure" at bounding box center [562, 79] width 95 height 18
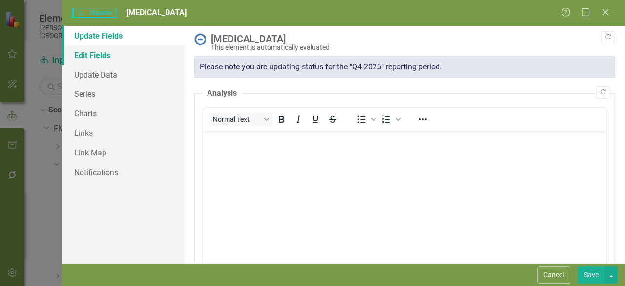
scroll to position [0, 0]
click at [78, 53] on link "Edit Fields" at bounding box center [124, 55] width 122 height 20
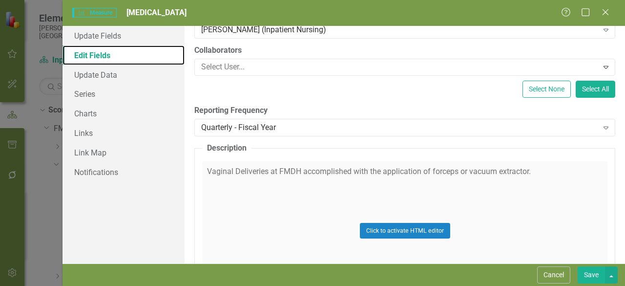
scroll to position [147, 0]
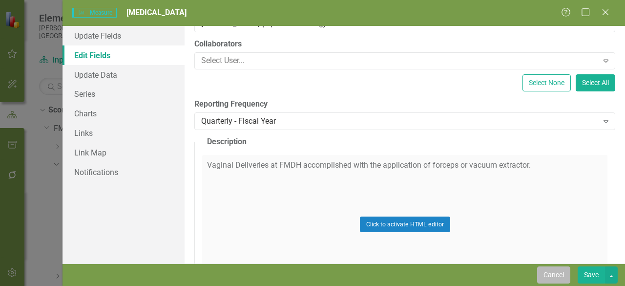
click at [567, 271] on button "Cancel" at bounding box center [553, 274] width 33 height 17
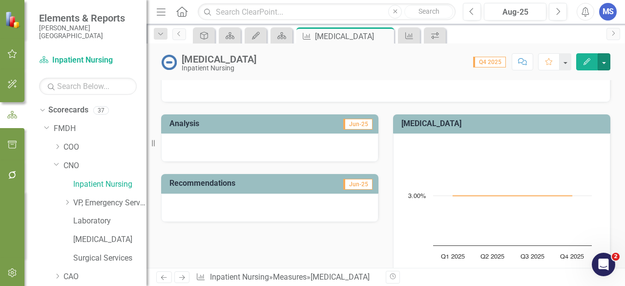
scroll to position [98, 0]
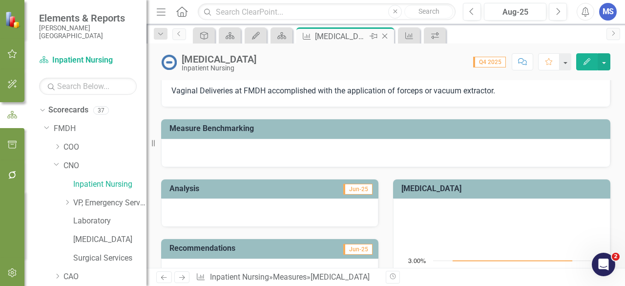
click at [387, 40] on div "Close" at bounding box center [386, 36] width 12 height 12
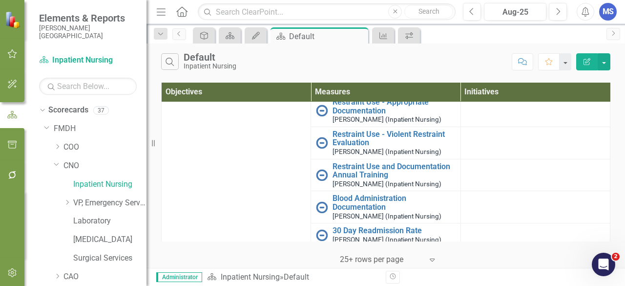
scroll to position [308, 0]
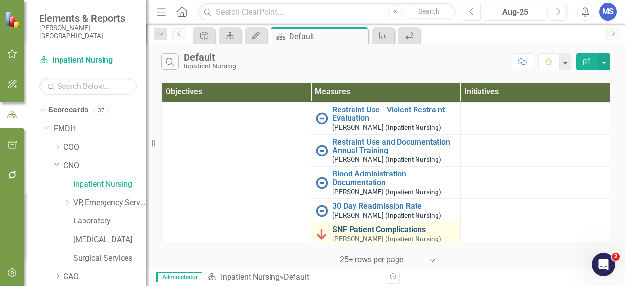
click at [378, 226] on link "SNF Patient Complications" at bounding box center [394, 229] width 123 height 9
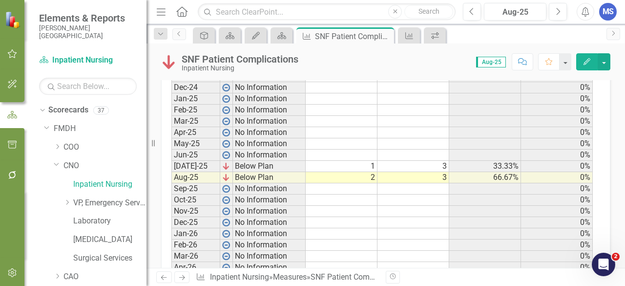
scroll to position [537, 0]
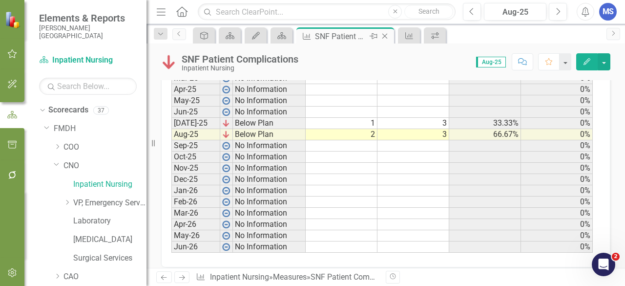
click at [384, 33] on icon "Close" at bounding box center [385, 36] width 10 height 8
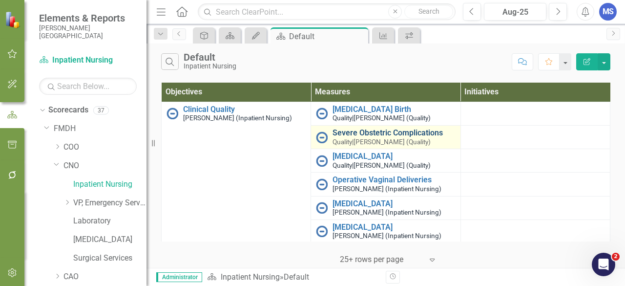
click at [344, 129] on link "Severe Obstetric Complications" at bounding box center [394, 132] width 123 height 9
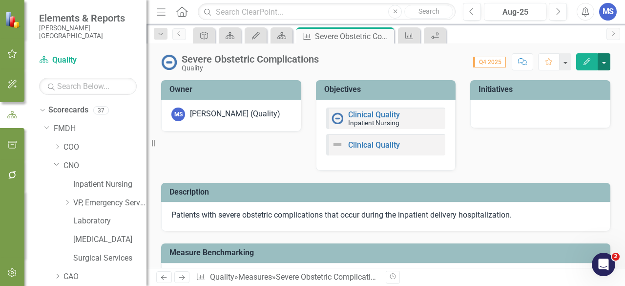
click at [607, 59] on button "button" at bounding box center [604, 61] width 13 height 17
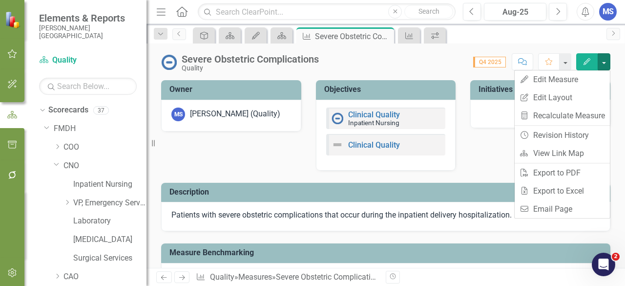
click at [447, 57] on div "Score: 0.00 Q4 2025 Completed Comment Favorite Edit" at bounding box center [467, 61] width 287 height 17
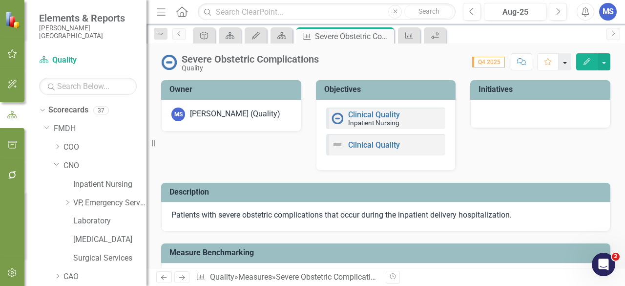
click at [566, 63] on button "button" at bounding box center [565, 61] width 13 height 17
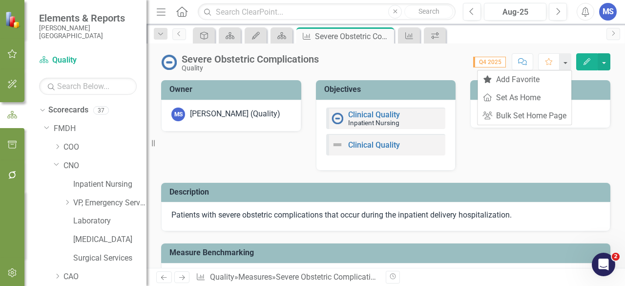
click at [432, 61] on div "Score: 0.00 Q4 2025 Completed Comment Favorite Edit" at bounding box center [467, 61] width 287 height 17
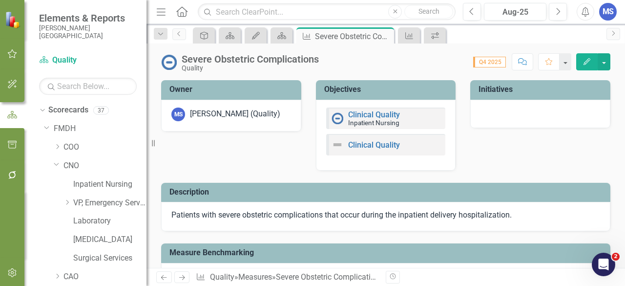
click at [525, 63] on icon "Comment" at bounding box center [522, 61] width 9 height 7
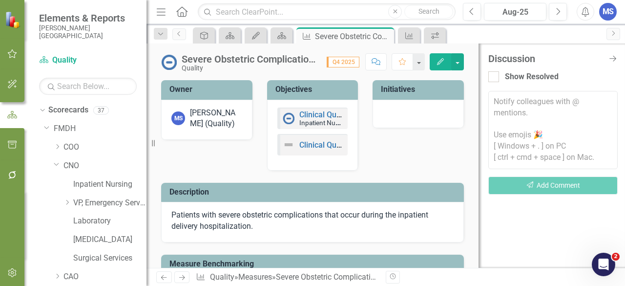
click at [530, 114] on textarea at bounding box center [552, 130] width 129 height 78
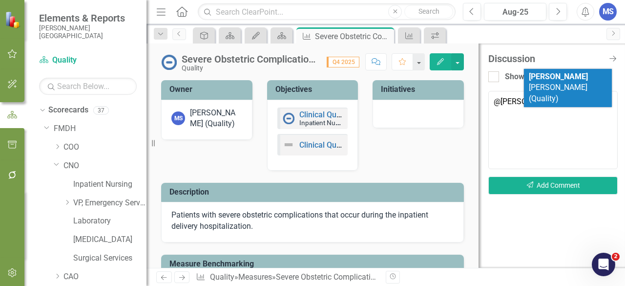
click at [575, 83] on li "Marcie Sannon (Quality)" at bounding box center [568, 88] width 88 height 39
type textarea "@[PERSON_NAME] (Quality)"
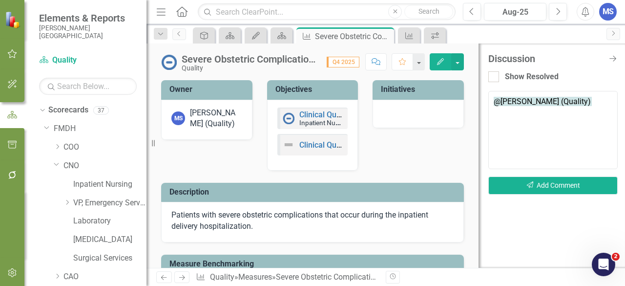
drag, startPoint x: 595, startPoint y: 110, endPoint x: 457, endPoint y: 82, distance: 141.5
click at [457, 82] on div "Severe Obstetric Complications Quality Score: 0.00 Q4 2025 Completed Comment Fa…" at bounding box center [386, 155] width 479 height 224
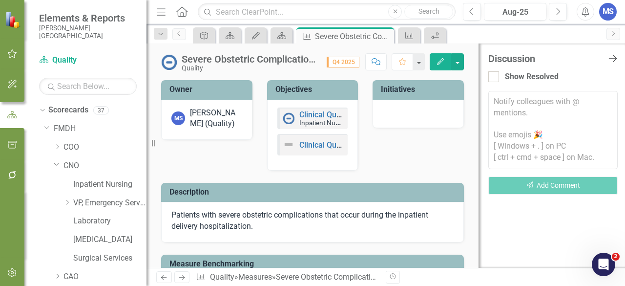
click at [615, 58] on icon at bounding box center [613, 58] width 8 height 7
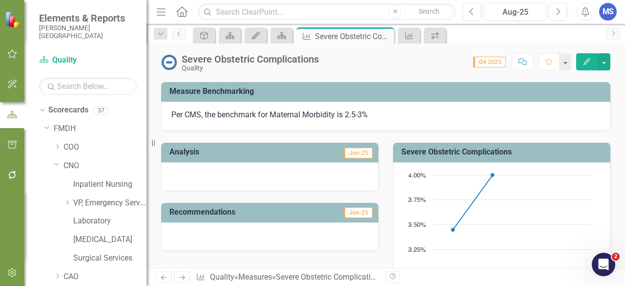
scroll to position [195, 0]
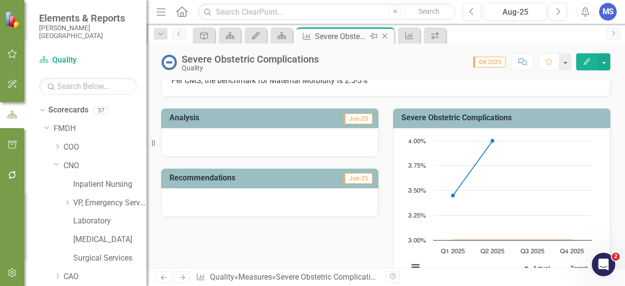
click at [387, 39] on icon "Close" at bounding box center [385, 36] width 10 height 8
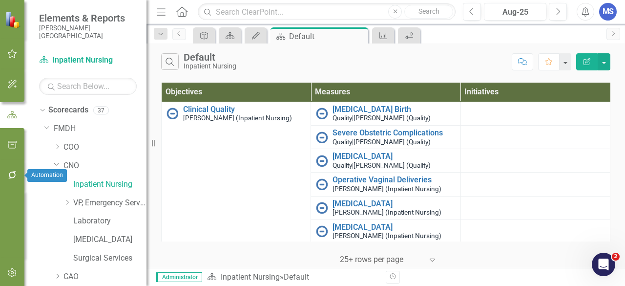
click at [14, 176] on icon "button" at bounding box center [12, 175] width 10 height 8
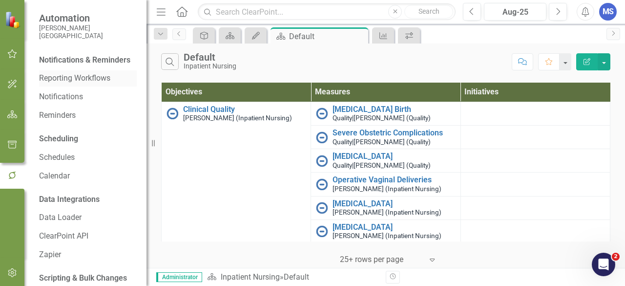
click at [58, 84] on link "Reporting Workflows" at bounding box center [88, 78] width 98 height 11
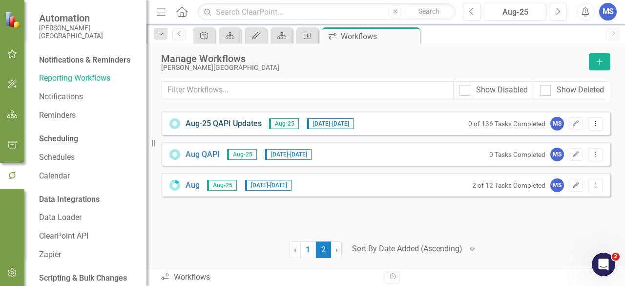
click at [228, 125] on link "Aug-25 QAPI Updates" at bounding box center [224, 123] width 76 height 11
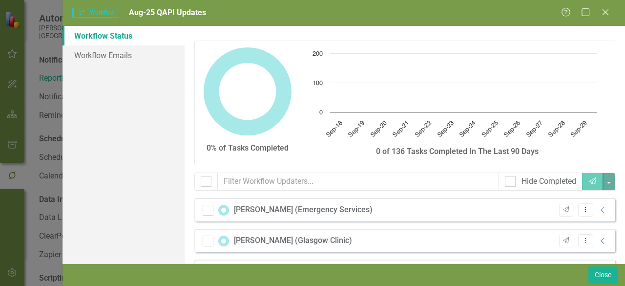
checkbox input "false"
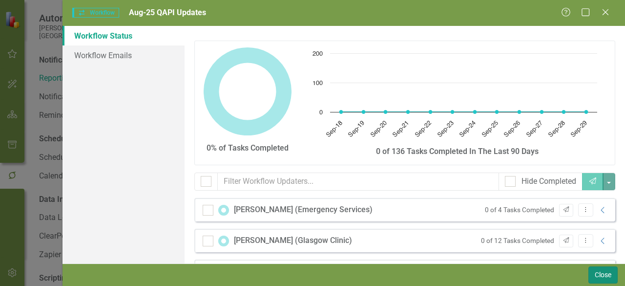
click at [603, 275] on button "Close" at bounding box center [603, 274] width 29 height 17
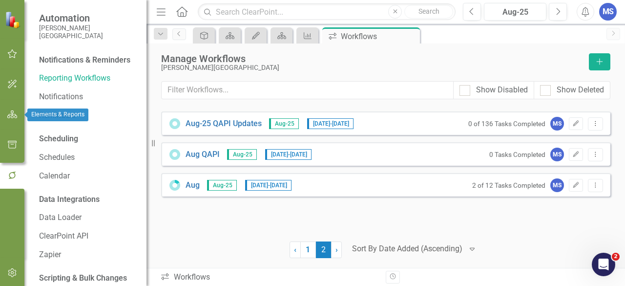
click at [12, 112] on icon "button" at bounding box center [12, 114] width 10 height 8
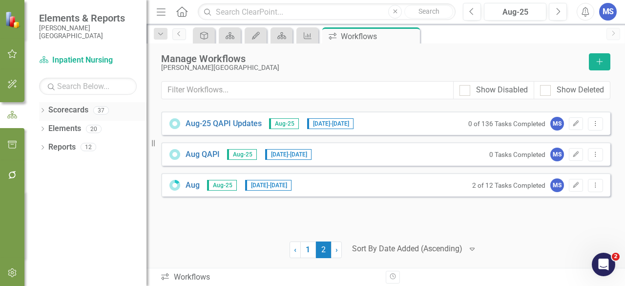
click at [39, 107] on div "Dropdown" at bounding box center [42, 111] width 7 height 8
click at [47, 127] on icon "Dropdown" at bounding box center [47, 129] width 7 height 6
click at [57, 181] on icon "Dropdown" at bounding box center [57, 184] width 7 height 6
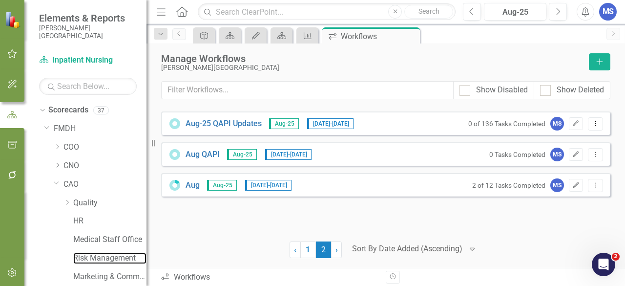
click at [93, 255] on link "Risk Management" at bounding box center [109, 258] width 73 height 11
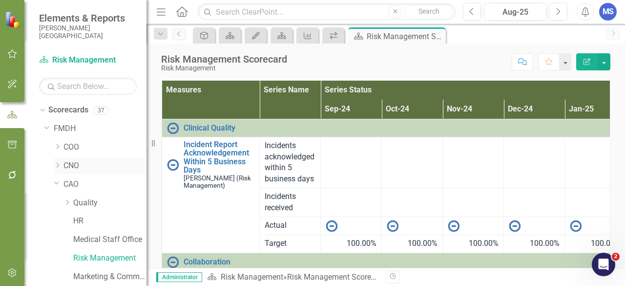
click at [60, 166] on icon "Dropdown" at bounding box center [57, 165] width 7 height 6
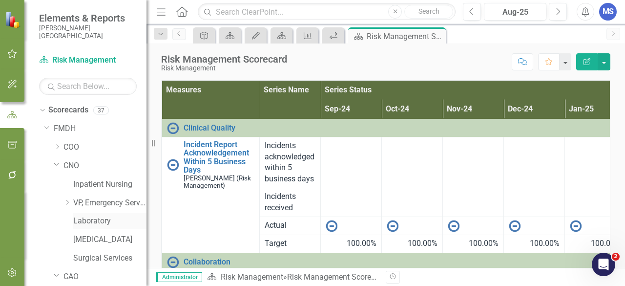
click at [91, 218] on link "Laboratory" at bounding box center [109, 220] width 73 height 11
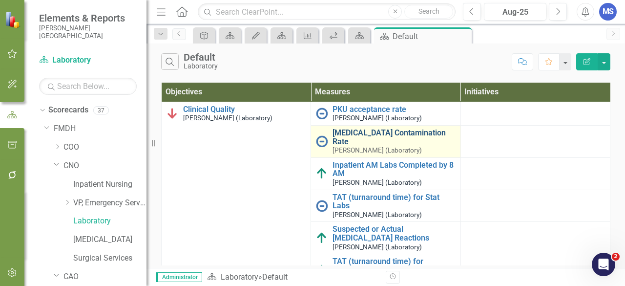
click at [344, 132] on link "Blood Culture Contamination Rate" at bounding box center [394, 136] width 123 height 17
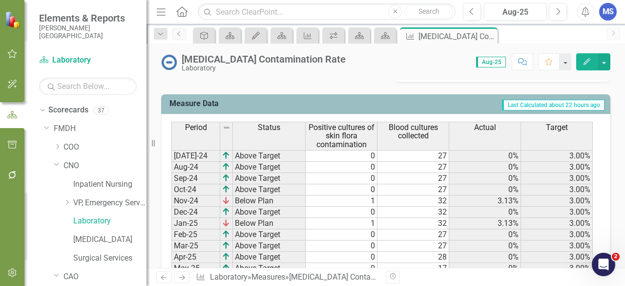
scroll to position [440, 0]
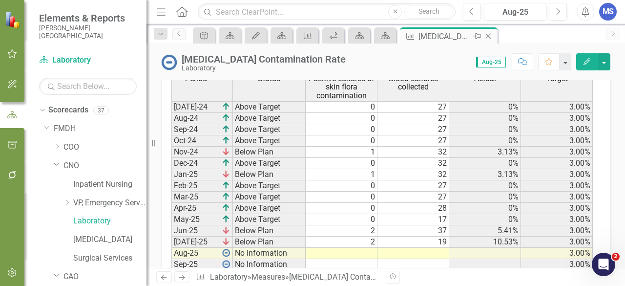
click at [490, 39] on icon "Close" at bounding box center [489, 36] width 10 height 8
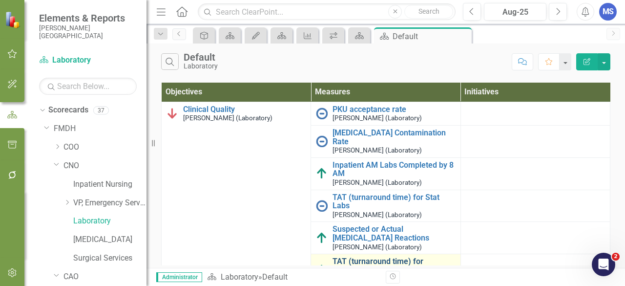
scroll to position [96, 0]
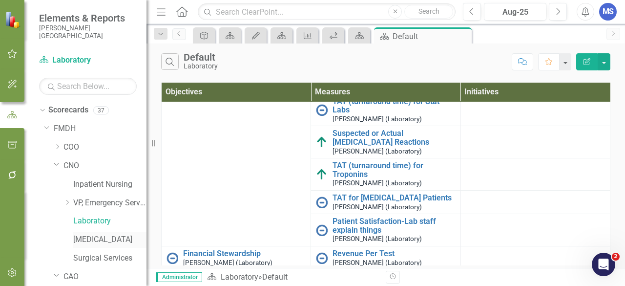
click at [103, 245] on link "[MEDICAL_DATA]" at bounding box center [109, 239] width 73 height 11
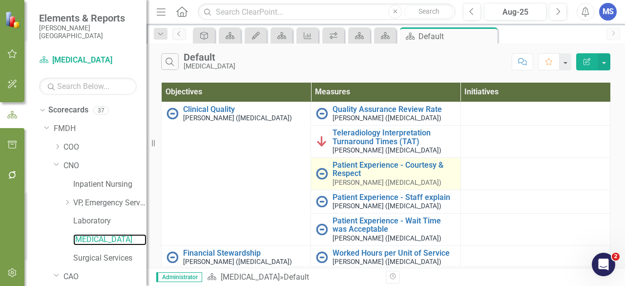
scroll to position [9, 0]
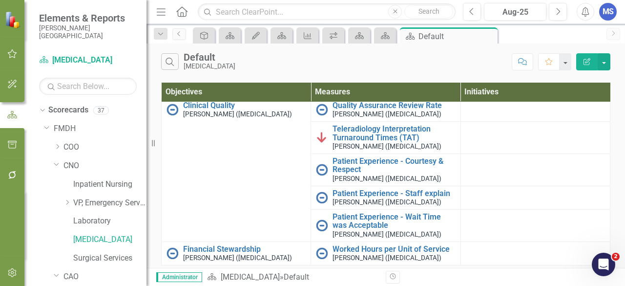
click at [482, 12] on div "Previous Aug-25 Next" at bounding box center [517, 12] width 109 height 18
click at [478, 12] on button "Previous" at bounding box center [472, 12] width 18 height 18
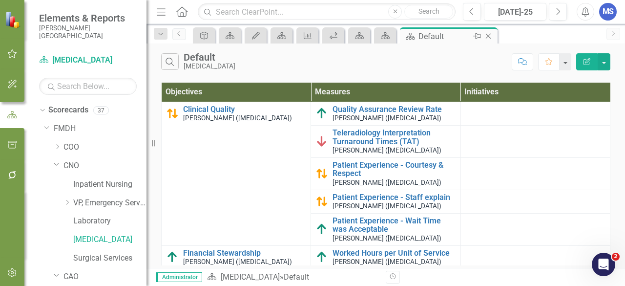
click at [490, 38] on icon at bounding box center [488, 36] width 5 height 5
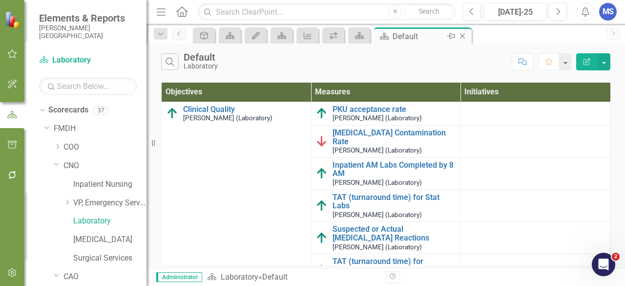
click at [465, 37] on icon "Close" at bounding box center [463, 36] width 10 height 8
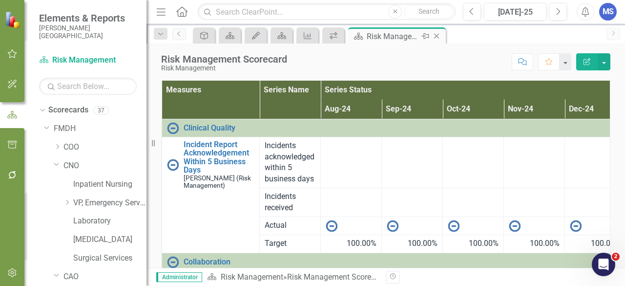
click at [436, 33] on icon "Close" at bounding box center [437, 36] width 10 height 8
